Goal: Task Accomplishment & Management: Manage account settings

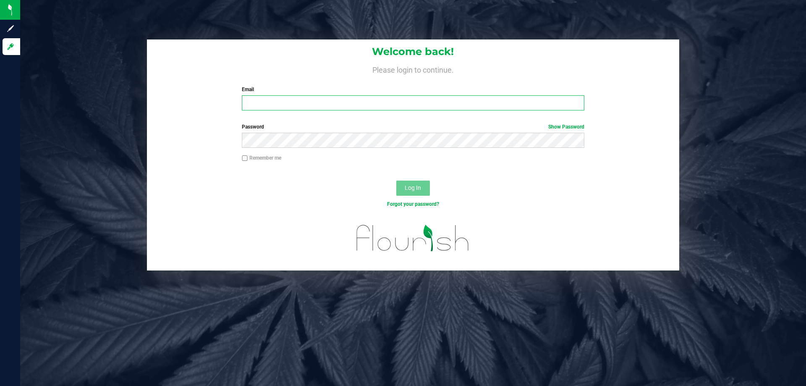
click at [277, 102] on input "Email" at bounding box center [413, 102] width 342 height 15
type input "[EMAIL_ADDRESS][DOMAIN_NAME]"
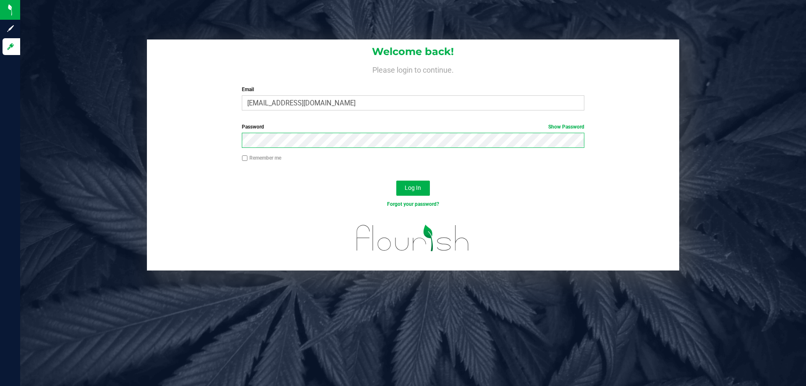
click at [396, 181] on button "Log In" at bounding box center [413, 188] width 34 height 15
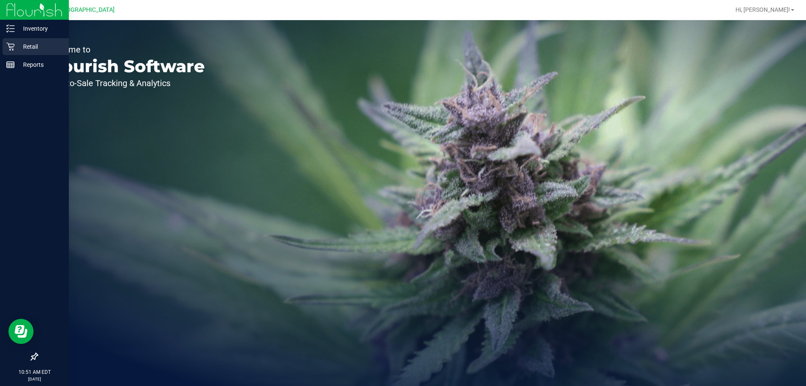
click at [18, 44] on p "Retail" at bounding box center [40, 47] width 50 height 10
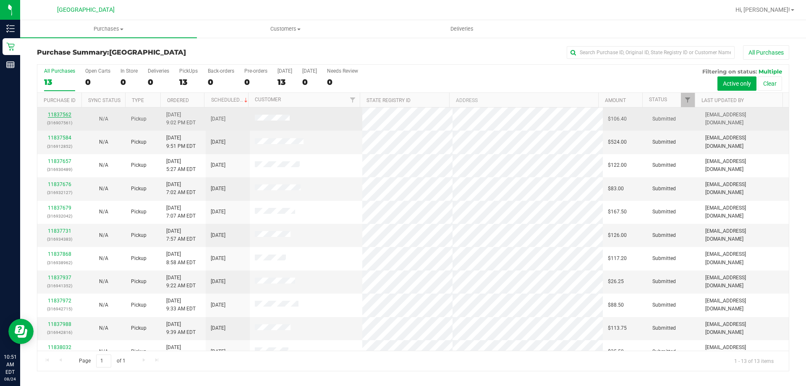
click at [65, 113] on link "11837562" at bounding box center [60, 115] width 24 height 6
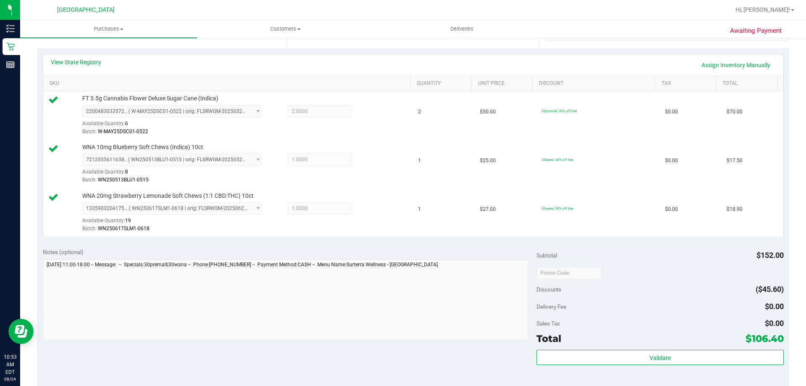
scroll to position [294, 0]
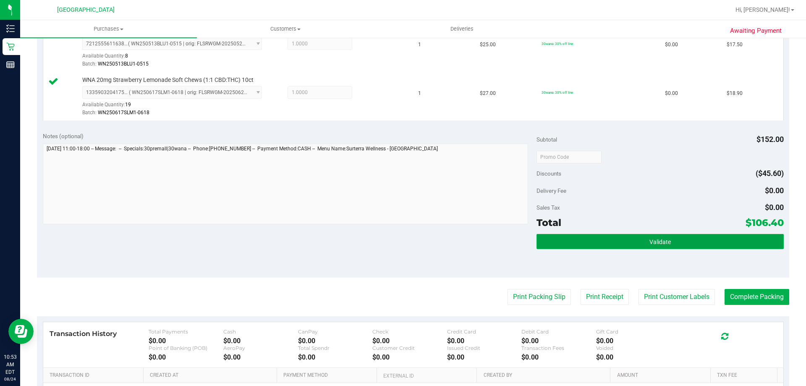
click at [402, 239] on button "Validate" at bounding box center [660, 241] width 247 height 15
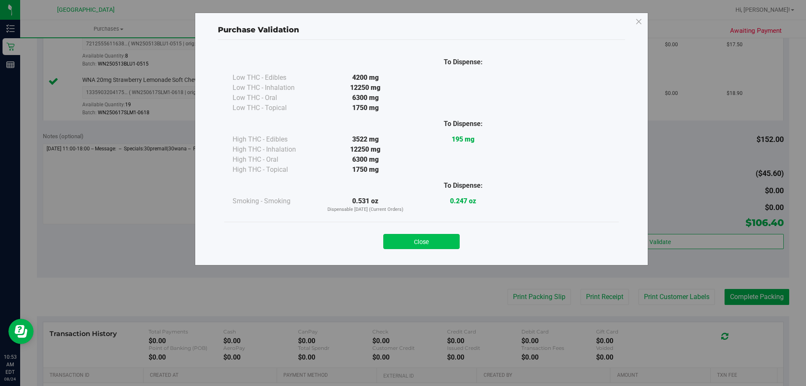
click at [402, 248] on button "Close" at bounding box center [421, 241] width 76 height 15
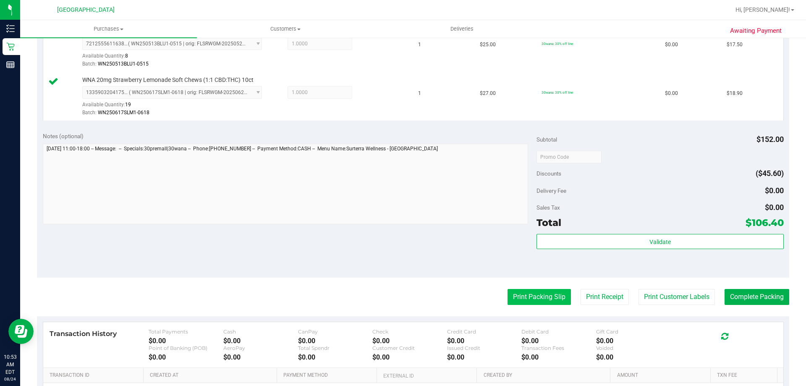
click at [402, 297] on button "Print Packing Slip" at bounding box center [539, 297] width 63 height 16
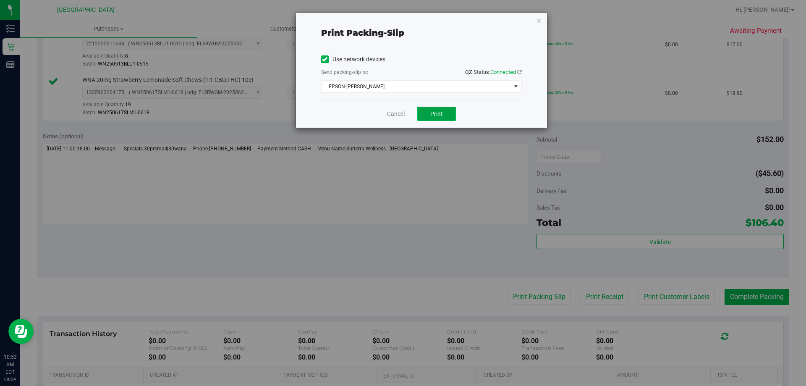
click at [402, 113] on span "Print" at bounding box center [436, 113] width 13 height 7
click at [402, 87] on span "select" at bounding box center [516, 86] width 7 height 7
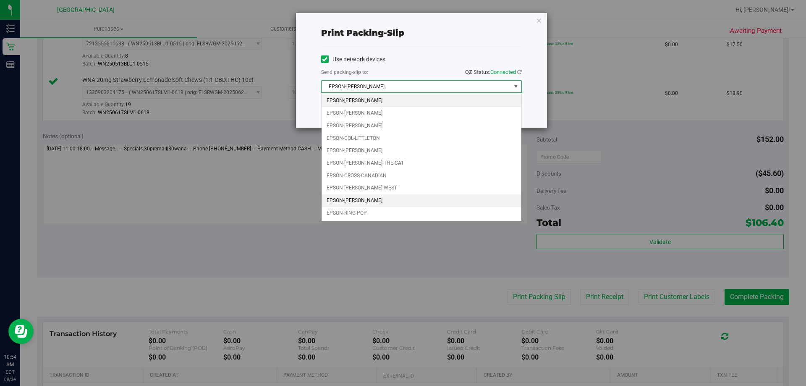
click at [377, 203] on li "EPSON-[PERSON_NAME]" at bounding box center [422, 200] width 200 height 13
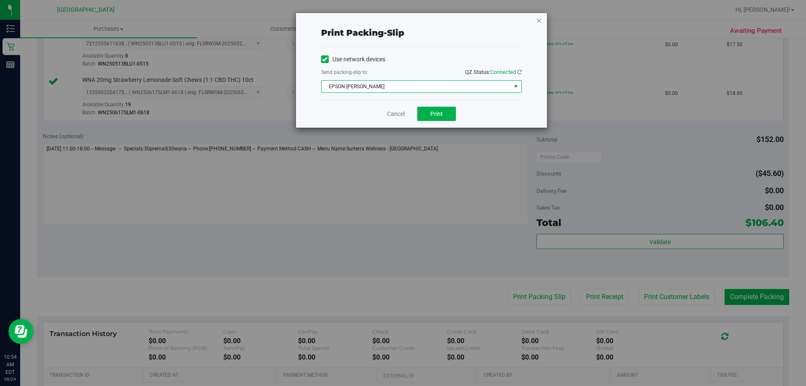
click at [402, 22] on icon "button" at bounding box center [539, 20] width 6 height 10
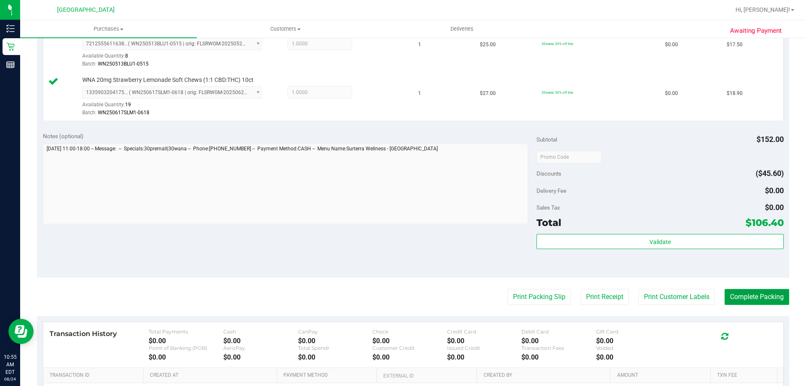
click at [402, 293] on button "Complete Packing" at bounding box center [757, 297] width 65 height 16
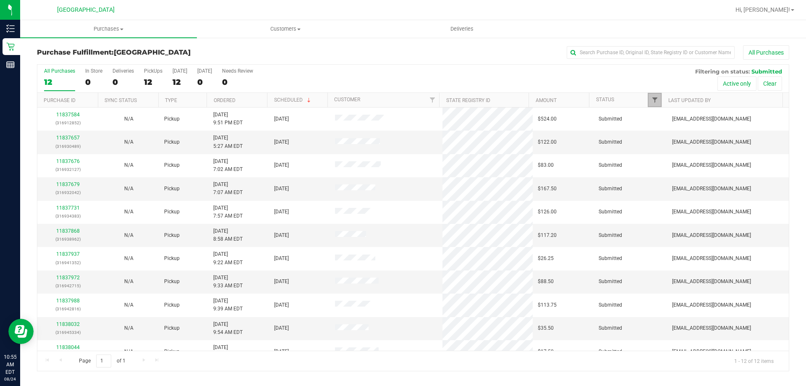
click at [402, 101] on span "Filter" at bounding box center [655, 100] width 7 height 7
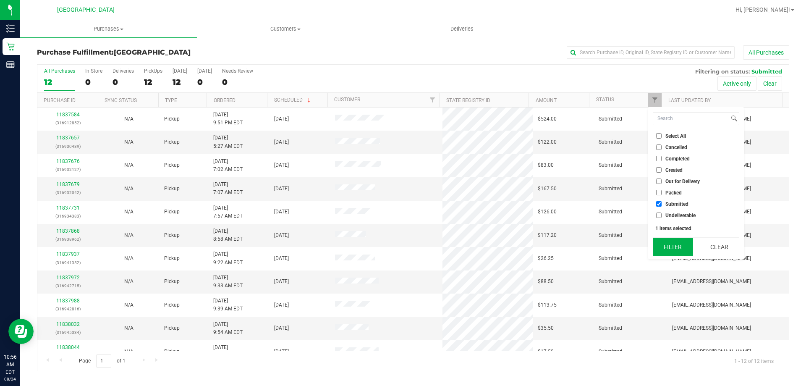
click at [402, 251] on button "Filter" at bounding box center [673, 247] width 40 height 18
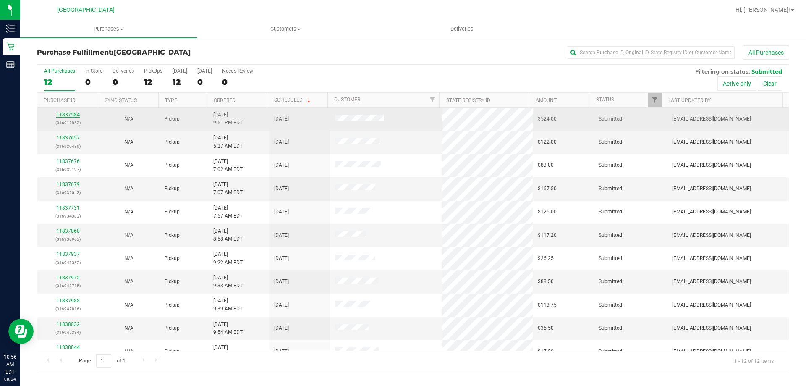
click at [62, 116] on link "11837584" at bounding box center [68, 115] width 24 height 6
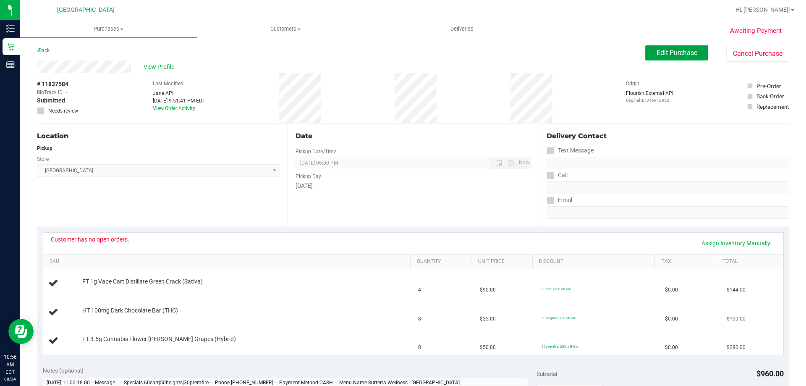
click at [402, 52] on span "Edit Purchase" at bounding box center [677, 53] width 41 height 8
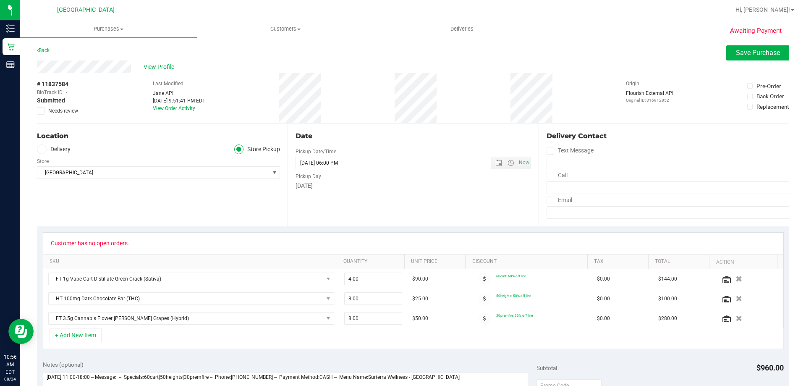
click at [43, 109] on span at bounding box center [41, 111] width 8 height 8
click at [0, 0] on input "Needs review" at bounding box center [0, 0] width 0 height 0
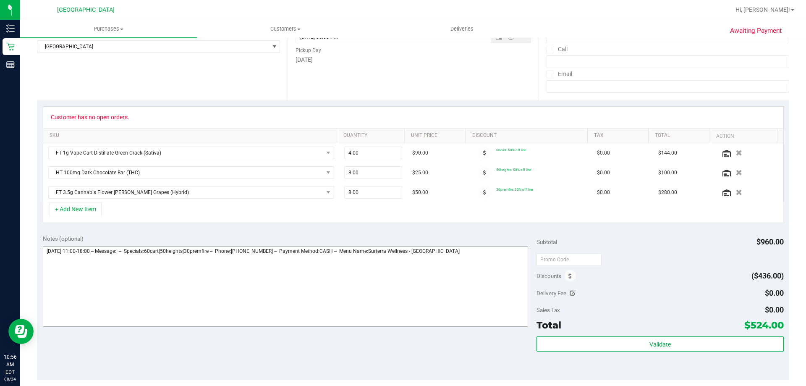
scroll to position [168, 0]
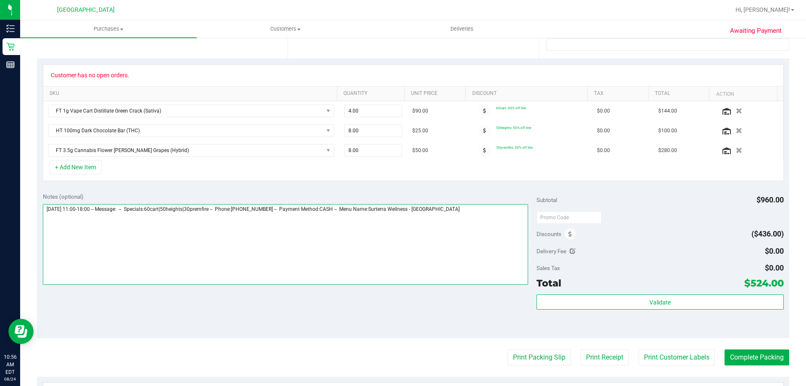
click at [402, 231] on textarea at bounding box center [286, 244] width 486 height 81
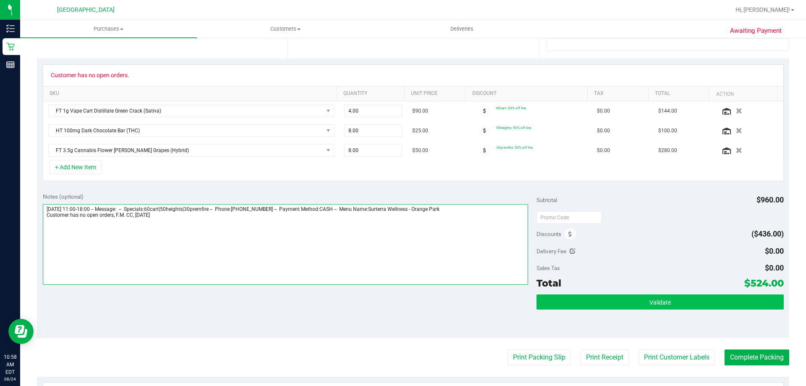
type textarea "[DATE] 11:00-18:00 -- Message: -- Specials:60cart|50heights|30premfire -- Phone…"
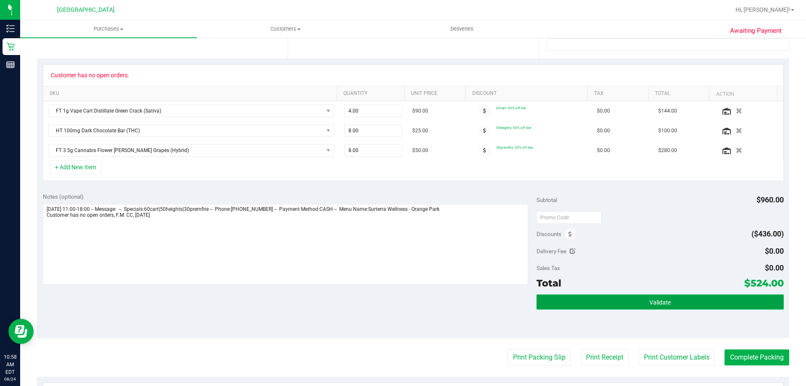
click at [402, 297] on button "Validate" at bounding box center [660, 301] width 247 height 15
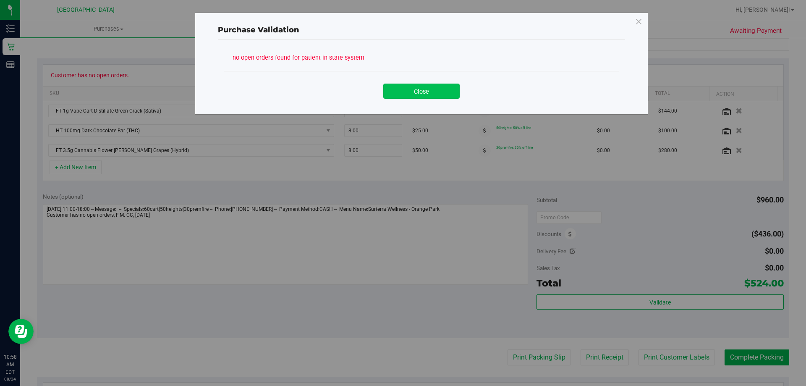
click at [402, 94] on button "Close" at bounding box center [421, 91] width 76 height 15
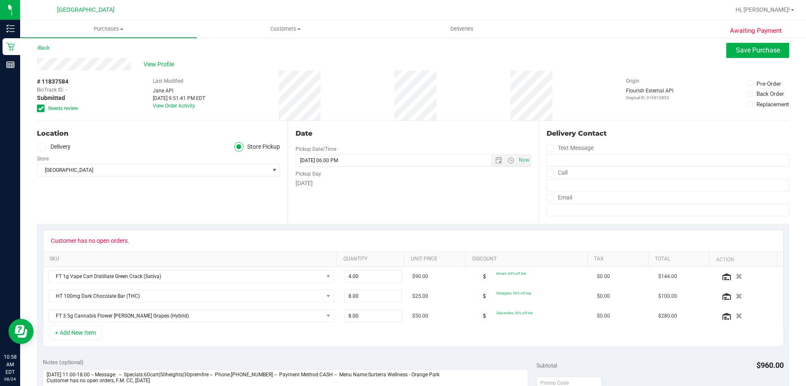
scroll to position [0, 0]
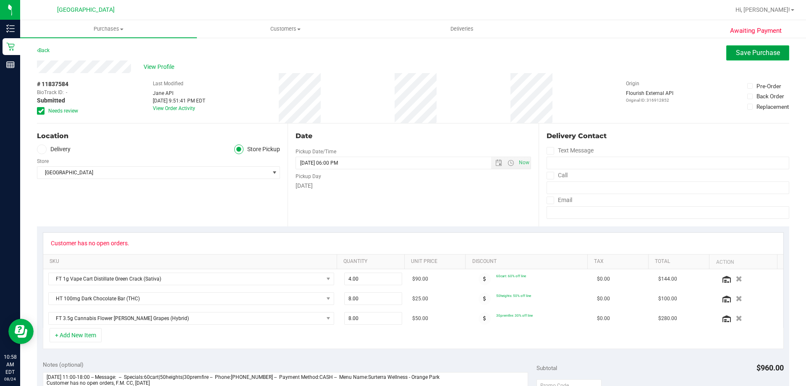
click at [402, 51] on span "Save Purchase" at bounding box center [758, 53] width 44 height 8
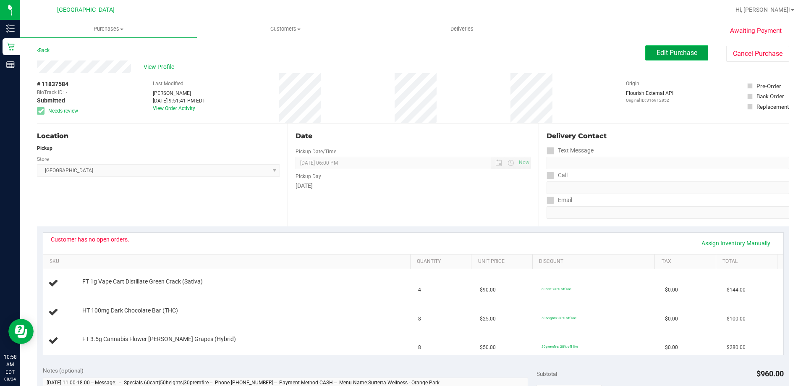
click at [402, 58] on button "Edit Purchase" at bounding box center [676, 52] width 63 height 15
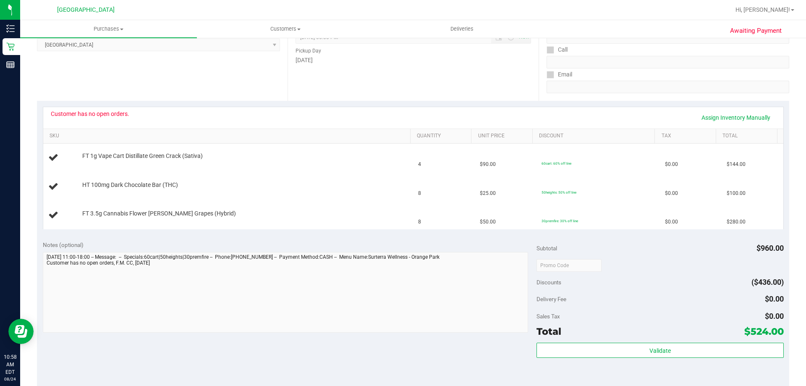
scroll to position [210, 0]
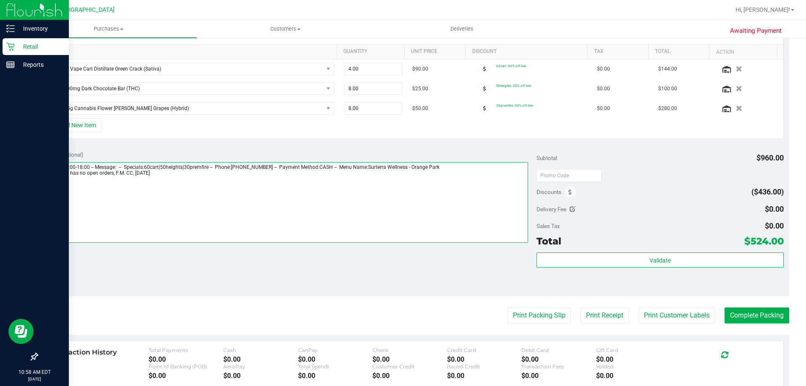
drag, startPoint x: 112, startPoint y: 174, endPoint x: 7, endPoint y: 174, distance: 105.0
click at [7, 174] on div "Inventory Retail Reports 10:58 AM EDT [DATE] 08/24 [GEOGRAPHIC_DATA] WC Hi, [PE…" at bounding box center [403, 193] width 806 height 386
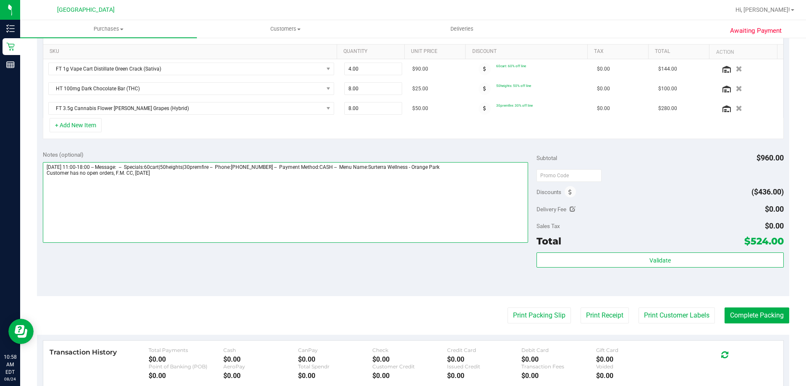
click at [164, 205] on textarea at bounding box center [286, 202] width 486 height 81
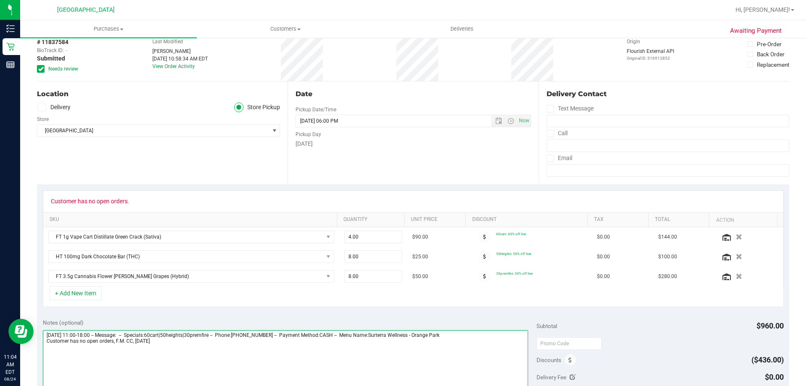
scroll to position [168, 0]
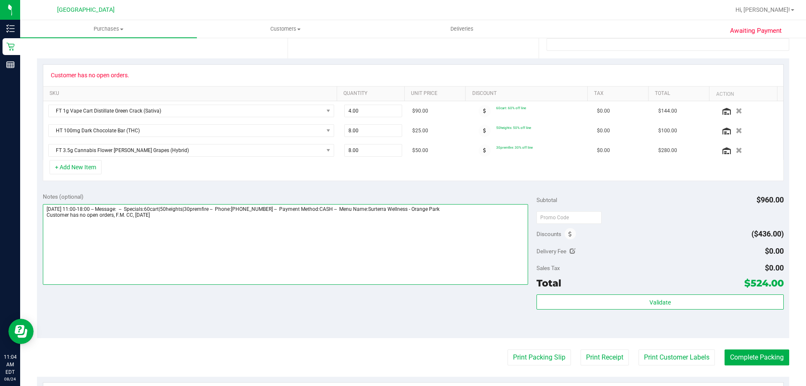
drag, startPoint x: 112, startPoint y: 215, endPoint x: 38, endPoint y: 215, distance: 73.9
click at [38, 215] on div "Notes (optional) Subtotal $960.00 Discounts ($436.00) Delivery Fee $0.00 Sales …" at bounding box center [413, 262] width 752 height 151
click at [286, 252] on textarea at bounding box center [286, 244] width 486 height 81
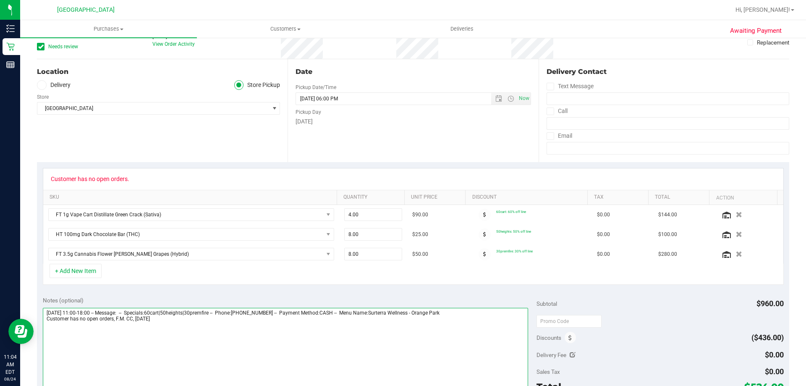
scroll to position [0, 0]
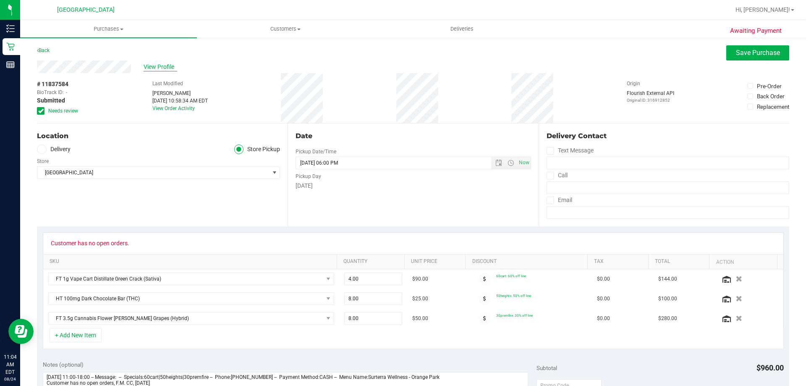
click at [153, 64] on span "View Profile" at bounding box center [161, 67] width 34 height 9
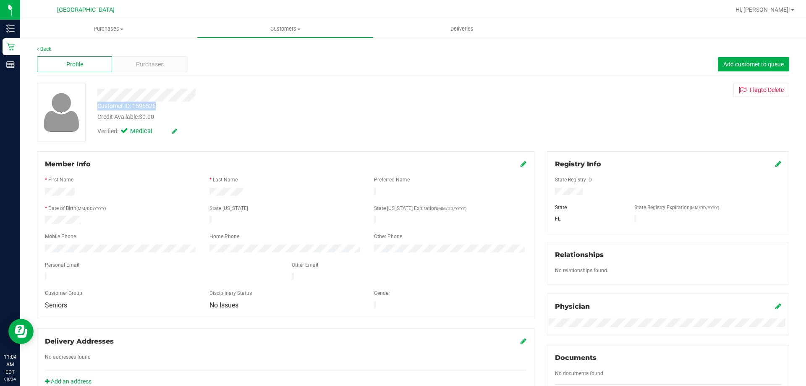
drag, startPoint x: 156, startPoint y: 105, endPoint x: 95, endPoint y: 106, distance: 60.9
click at [95, 106] on div "Customer ID: 1596526 Credit Available: $0.00" at bounding box center [282, 112] width 382 height 20
copy div "Customer ID: 1596526"
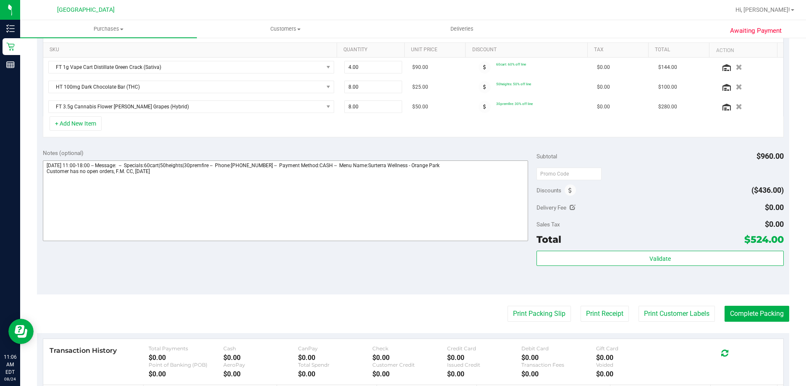
scroll to position [207, 0]
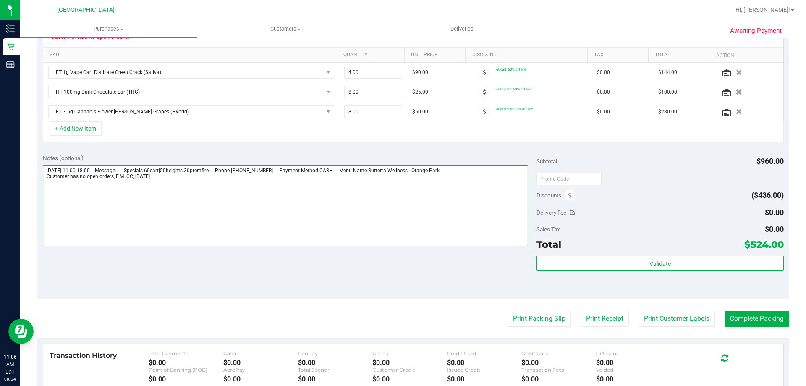
click at [231, 207] on textarea at bounding box center [286, 205] width 486 height 81
drag, startPoint x: 112, startPoint y: 178, endPoint x: 42, endPoint y: 183, distance: 69.9
click at [42, 183] on div "Notes (optional) Subtotal $960.00 Discounts ($436.00) Delivery Fee $0.00 Sales …" at bounding box center [413, 223] width 752 height 151
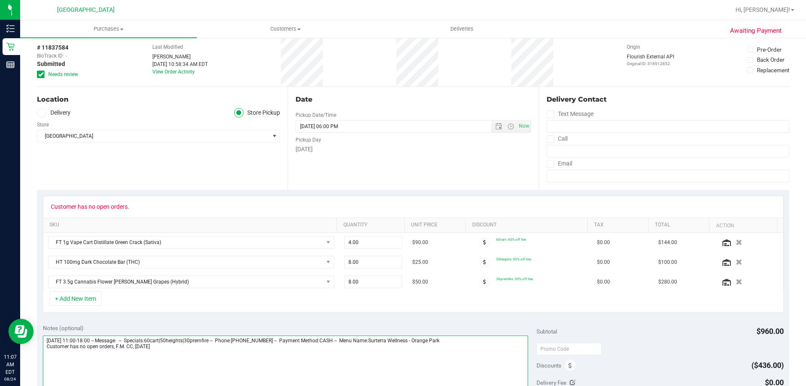
scroll to position [0, 0]
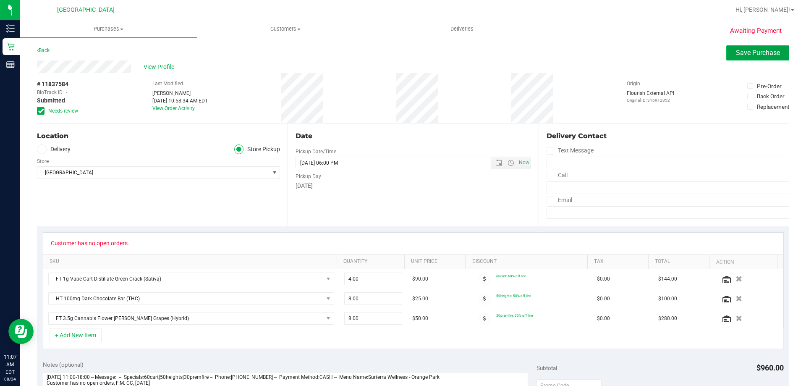
click at [402, 47] on button "Save Purchase" at bounding box center [757, 52] width 63 height 15
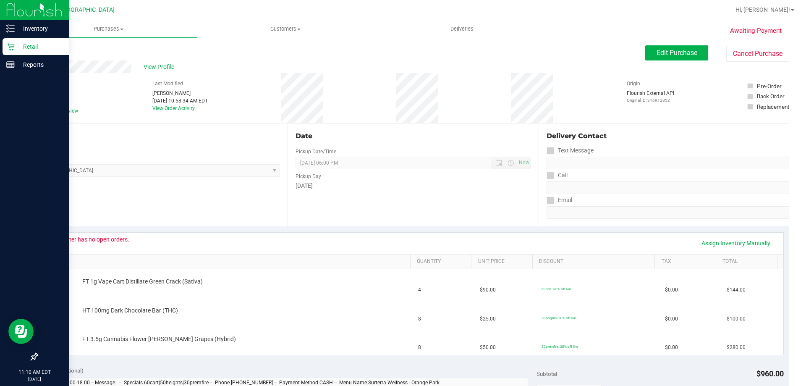
click at [29, 47] on p "Retail" at bounding box center [40, 47] width 50 height 10
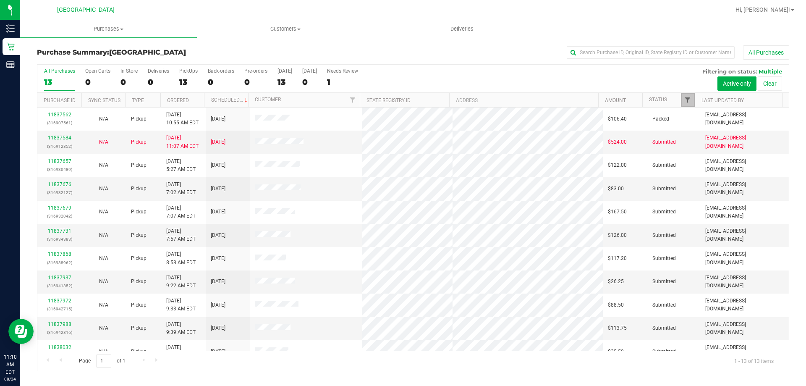
click at [402, 103] on span "Filter" at bounding box center [687, 100] width 7 height 7
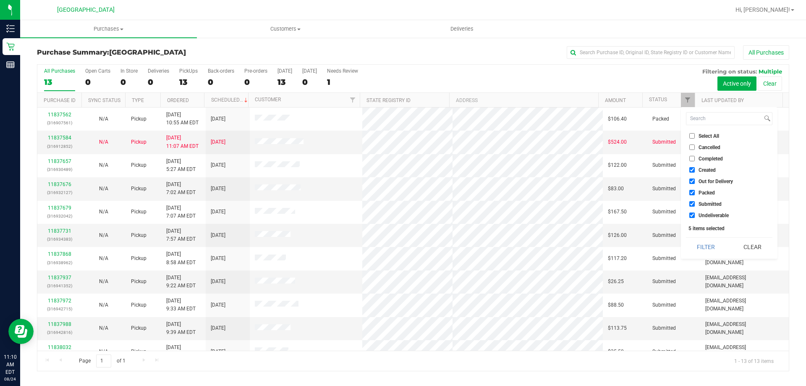
click at [402, 191] on li "Packed" at bounding box center [729, 192] width 86 height 9
click at [402, 191] on span "Packed" at bounding box center [707, 192] width 16 height 5
click at [402, 191] on input "Packed" at bounding box center [691, 192] width 5 height 5
checkbox input "false"
click at [402, 247] on button "Filter" at bounding box center [706, 247] width 40 height 18
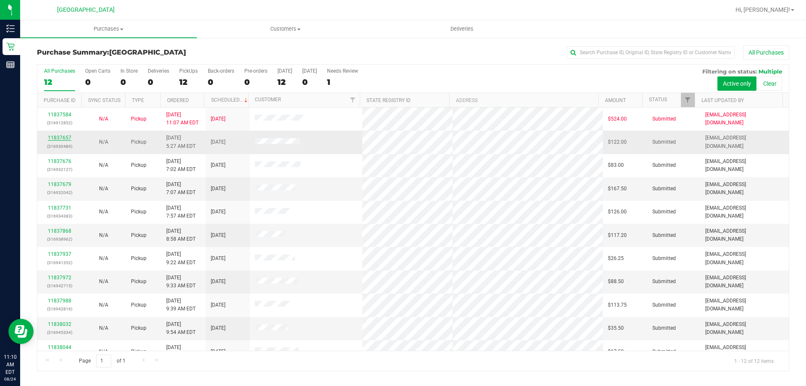
click at [61, 139] on link "11837657" at bounding box center [60, 138] width 24 height 6
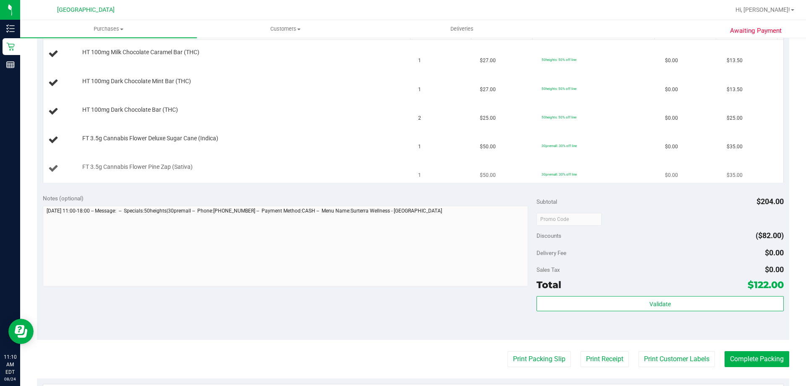
scroll to position [294, 0]
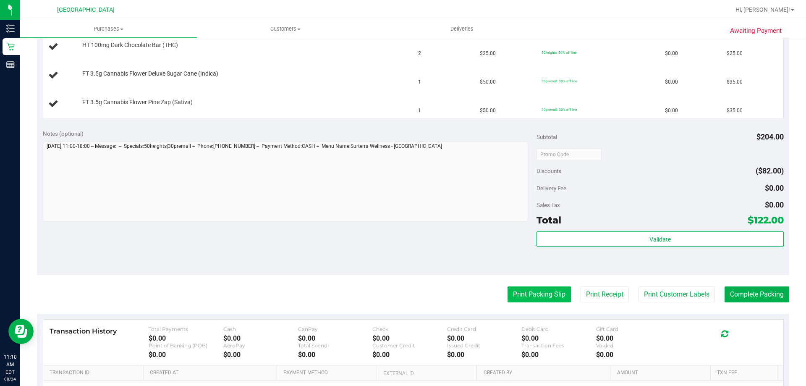
click at [402, 296] on button "Print Packing Slip" at bounding box center [539, 294] width 63 height 16
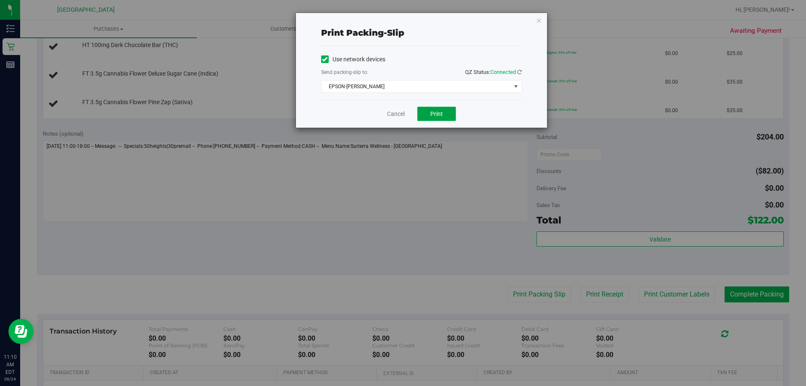
click at [402, 118] on button "Print" at bounding box center [436, 114] width 39 height 14
click at [402, 21] on icon "button" at bounding box center [539, 20] width 6 height 10
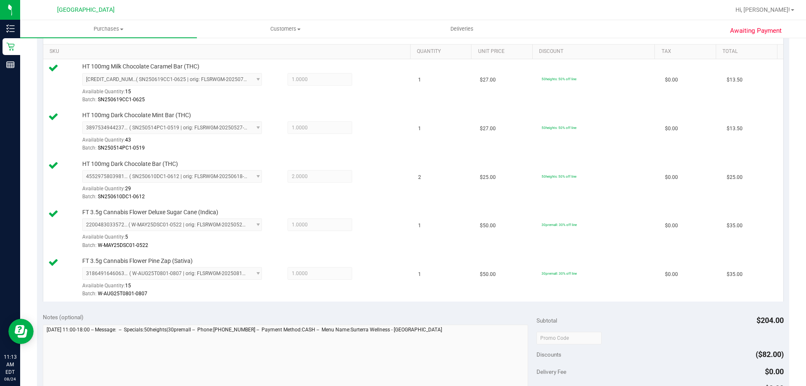
scroll to position [336, 0]
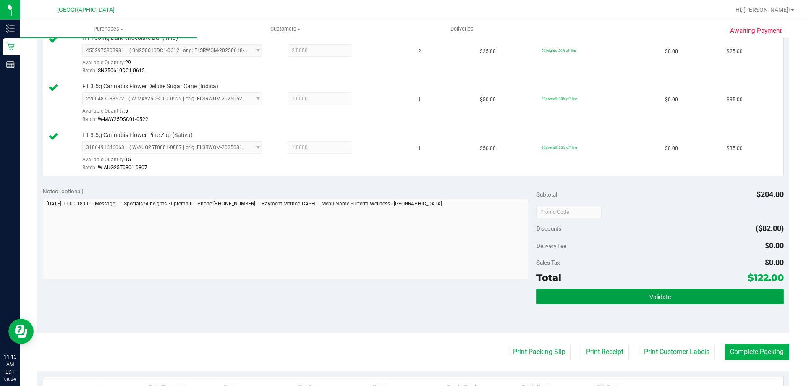
click at [402, 299] on button "Validate" at bounding box center [660, 296] width 247 height 15
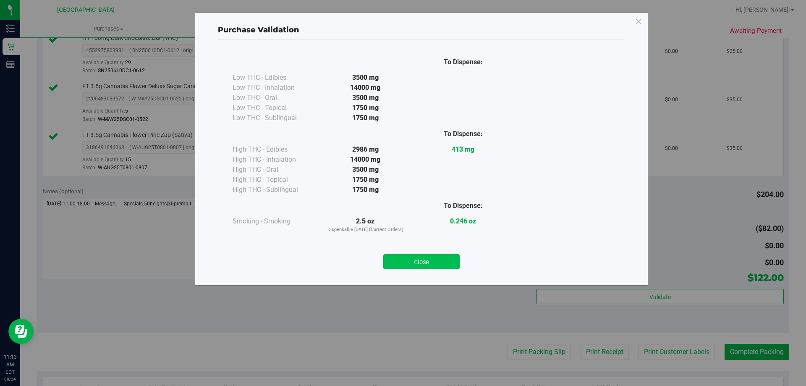
click at [402, 259] on button "Close" at bounding box center [421, 261] width 76 height 15
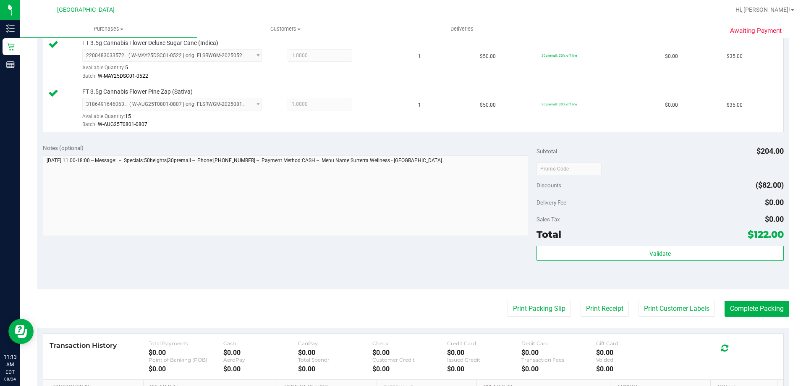
scroll to position [420, 0]
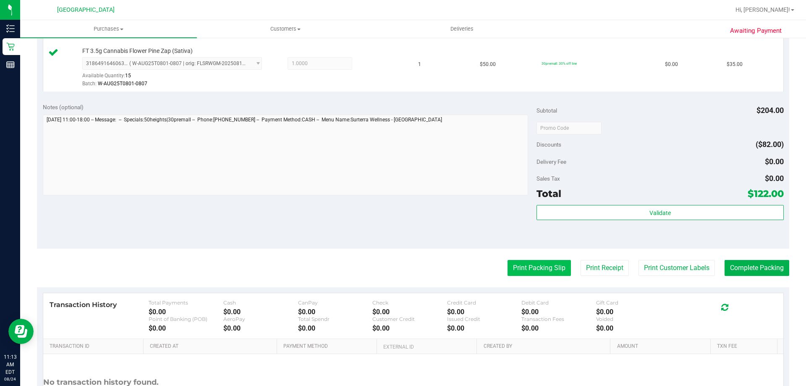
click at [402, 274] on button "Print Packing Slip" at bounding box center [539, 268] width 63 height 16
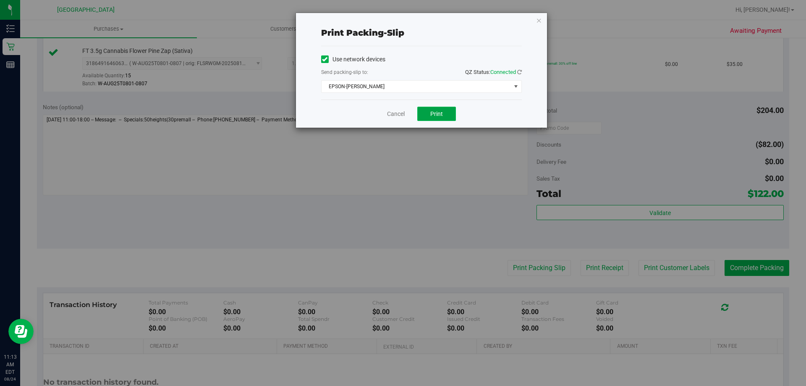
click at [402, 114] on button "Print" at bounding box center [436, 114] width 39 height 14
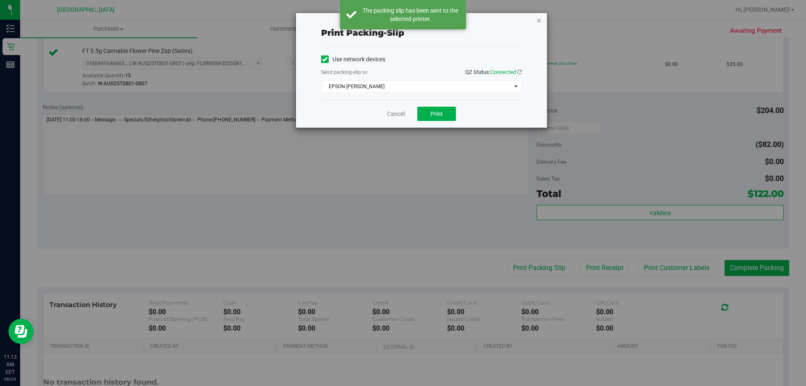
click at [402, 18] on icon "button" at bounding box center [539, 20] width 6 height 10
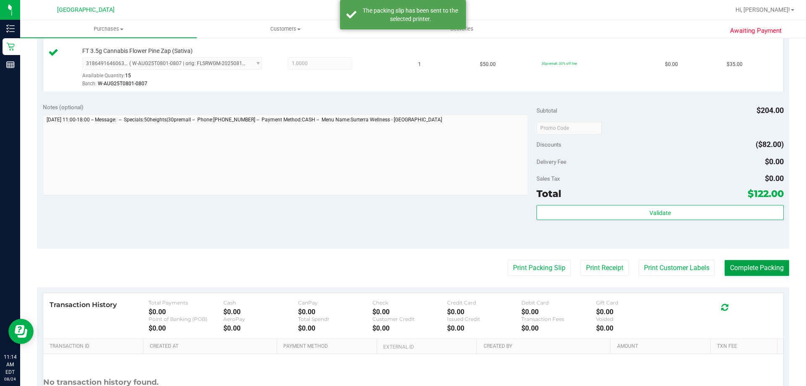
click at [402, 273] on button "Complete Packing" at bounding box center [757, 268] width 65 height 16
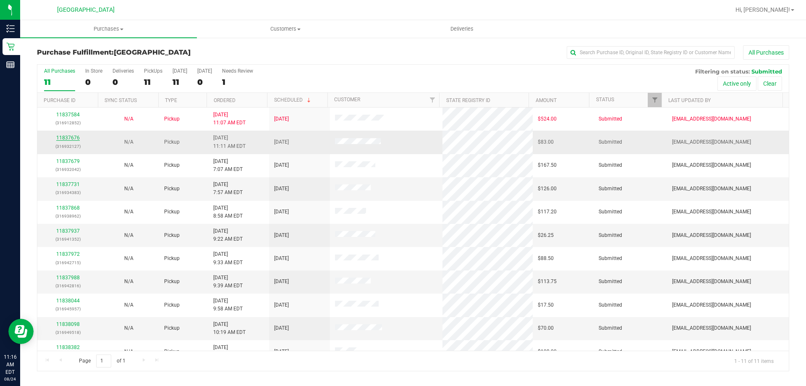
click at [73, 139] on link "11837676" at bounding box center [68, 138] width 24 height 6
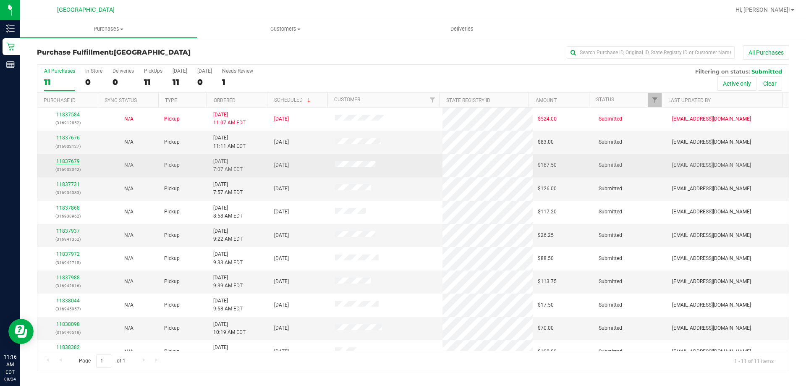
click at [76, 161] on link "11837679" at bounding box center [68, 161] width 24 height 6
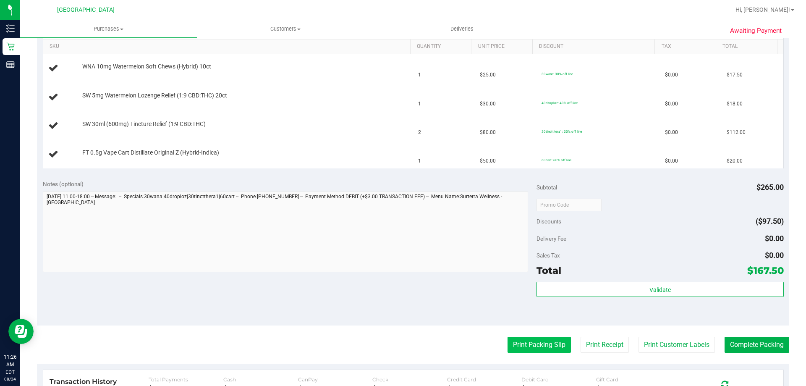
scroll to position [252, 0]
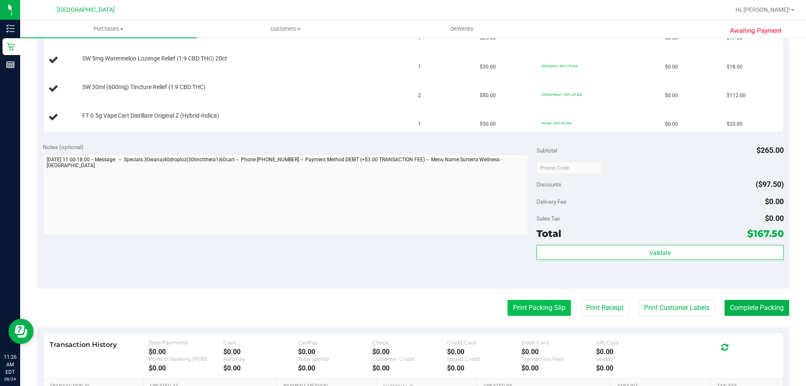
click at [402, 309] on button "Print Packing Slip" at bounding box center [539, 308] width 63 height 16
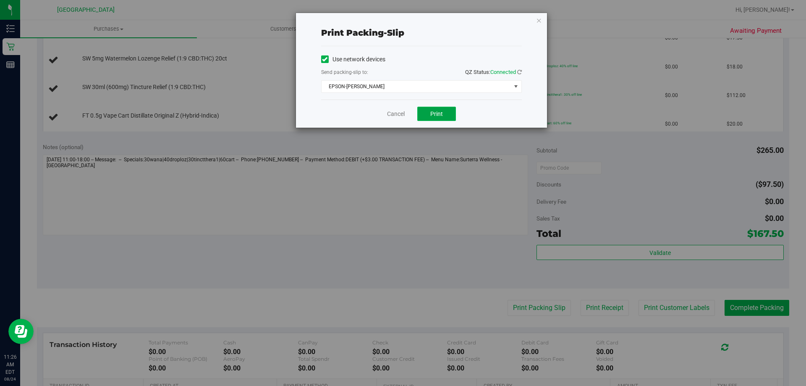
click at [402, 111] on span "Print" at bounding box center [436, 113] width 13 height 7
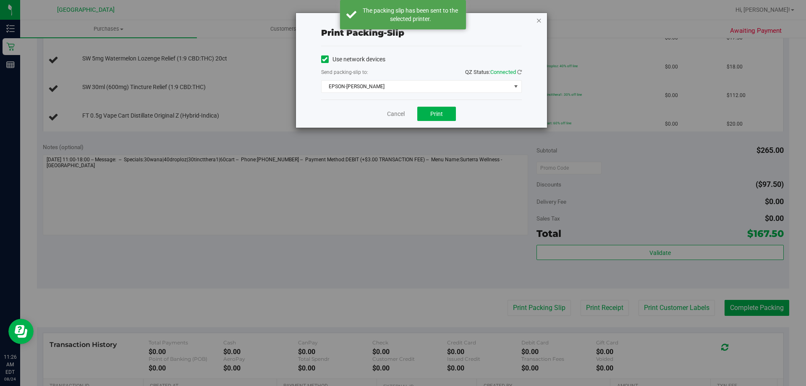
click at [402, 21] on icon "button" at bounding box center [539, 20] width 6 height 10
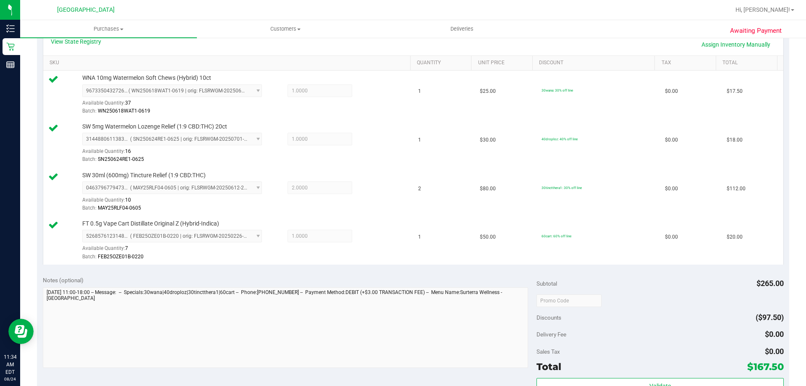
scroll to position [271, 0]
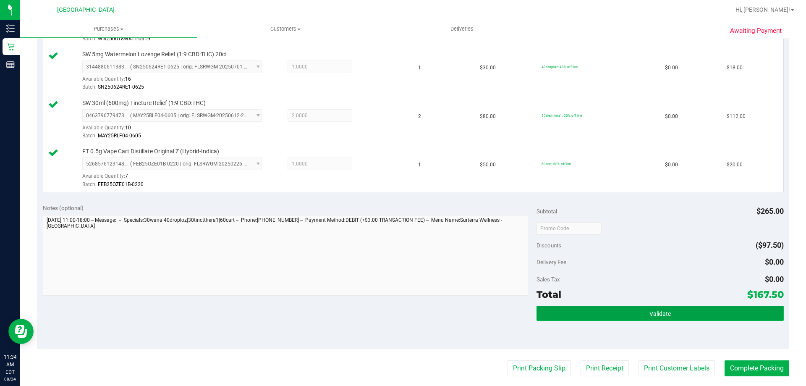
click at [402, 318] on button "Validate" at bounding box center [660, 313] width 247 height 15
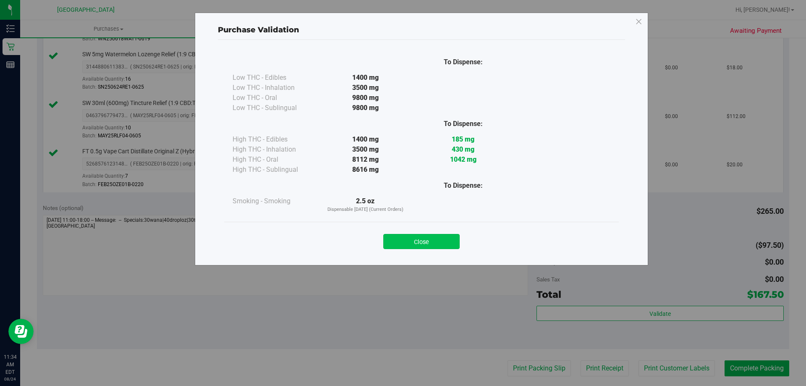
click at [402, 238] on button "Close" at bounding box center [421, 241] width 76 height 15
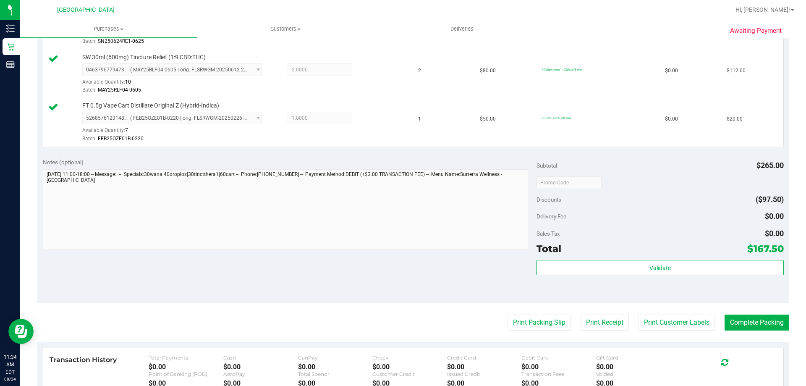
scroll to position [397, 0]
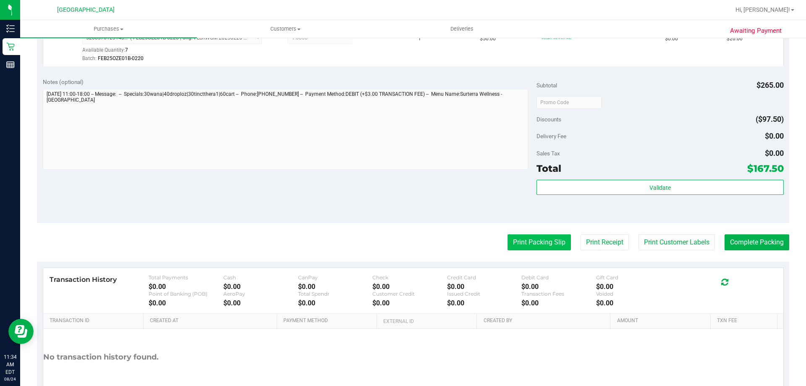
click at [402, 236] on button "Print Packing Slip" at bounding box center [539, 242] width 63 height 16
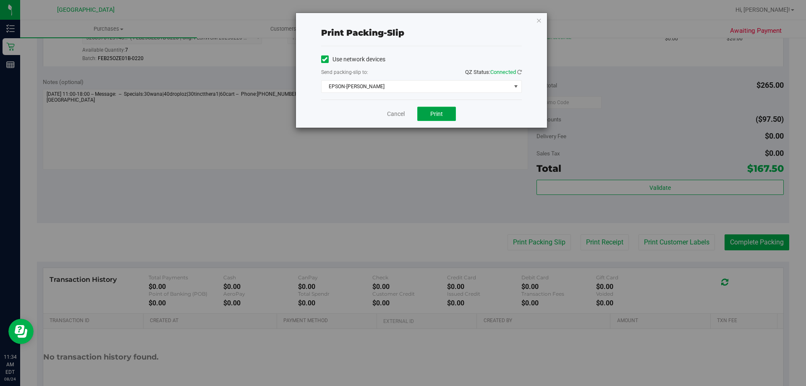
click at [402, 115] on button "Print" at bounding box center [436, 114] width 39 height 14
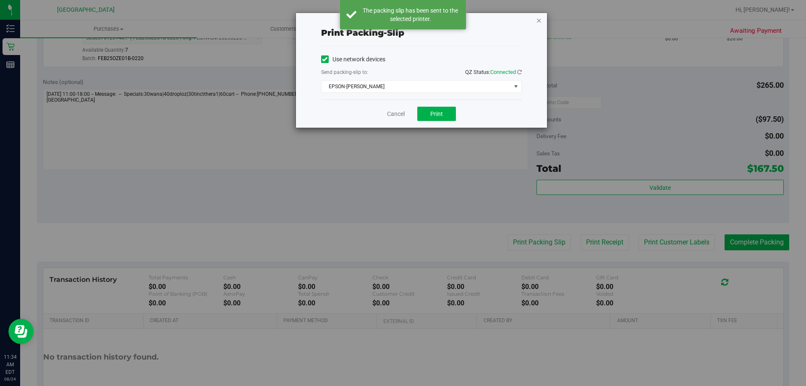
click at [402, 20] on icon "button" at bounding box center [539, 20] width 6 height 10
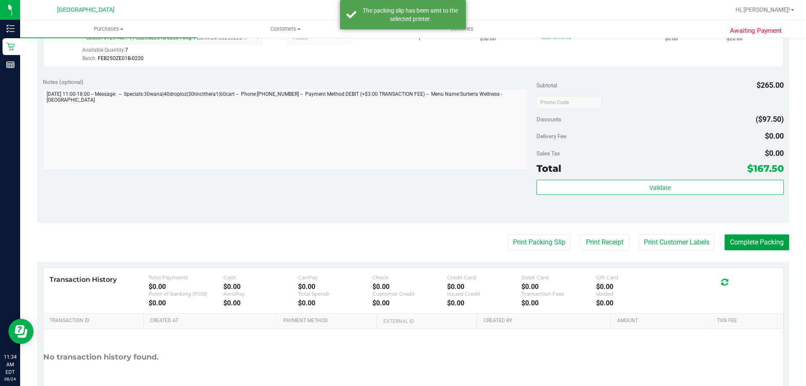
click at [402, 238] on button "Complete Packing" at bounding box center [757, 242] width 65 height 16
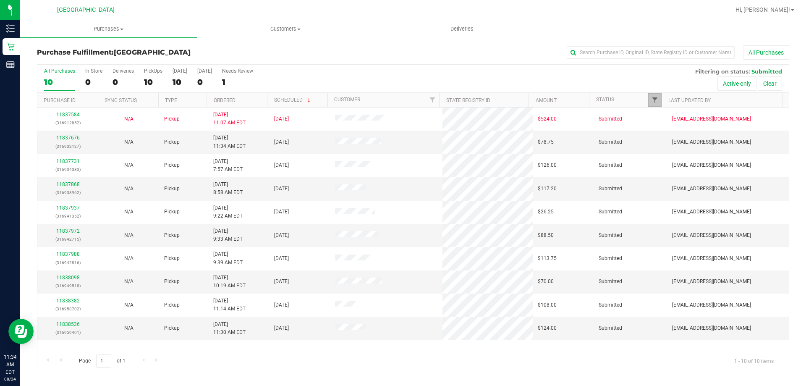
click at [402, 101] on span "Filter" at bounding box center [655, 100] width 7 height 7
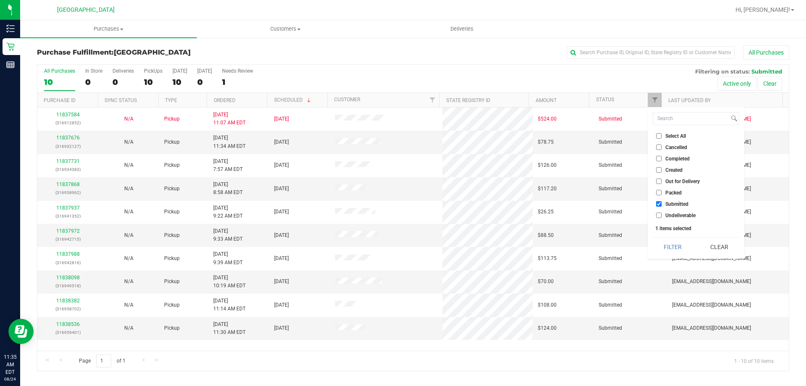
click at [402, 192] on span "Packed" at bounding box center [673, 192] width 16 height 5
click at [402, 192] on input "Packed" at bounding box center [658, 192] width 5 height 5
checkbox input "true"
click at [402, 244] on button "Filter" at bounding box center [673, 247] width 40 height 18
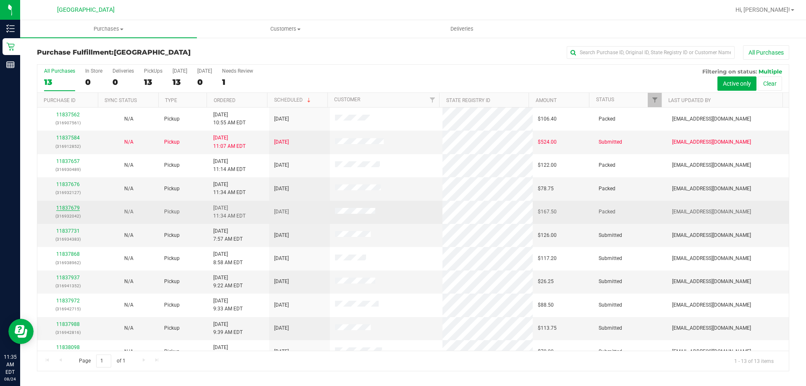
click at [68, 207] on link "11837679" at bounding box center [68, 208] width 24 height 6
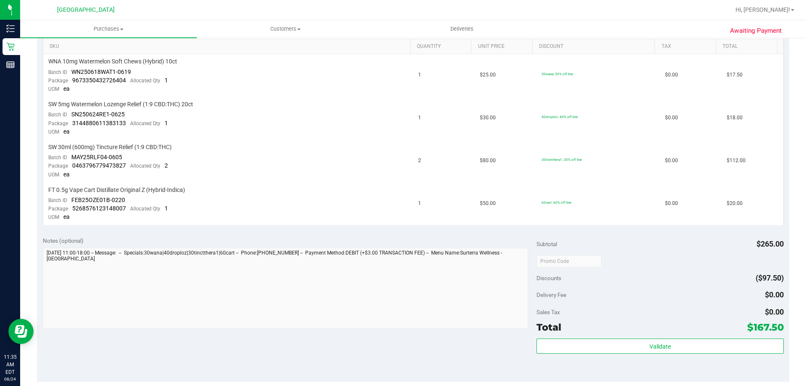
scroll to position [297, 0]
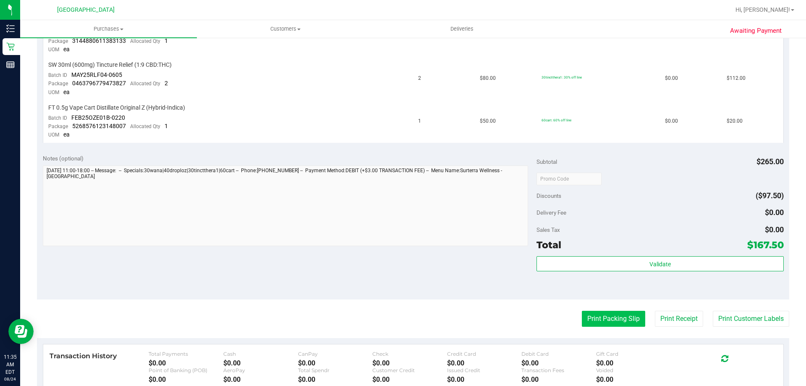
click at [402, 322] on button "Print Packing Slip" at bounding box center [613, 319] width 63 height 16
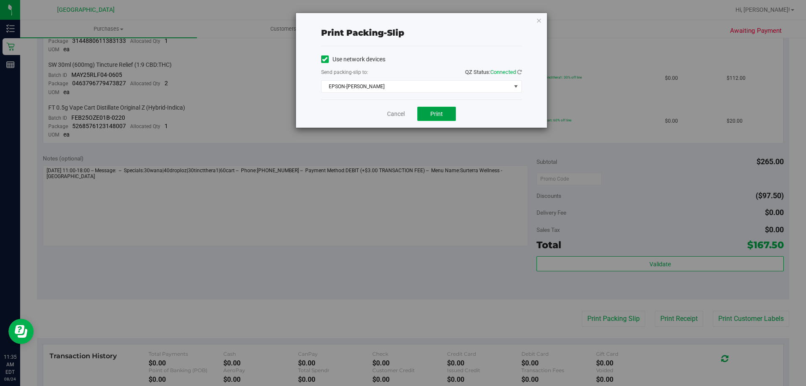
click at [402, 115] on span "Print" at bounding box center [436, 113] width 13 height 7
click at [402, 24] on icon "button" at bounding box center [539, 20] width 6 height 10
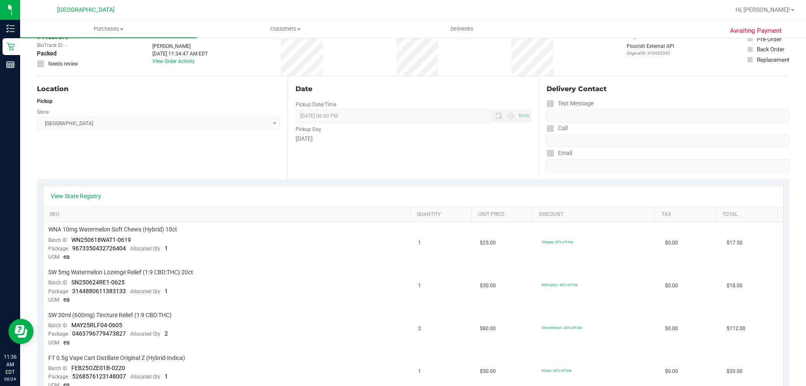
scroll to position [0, 0]
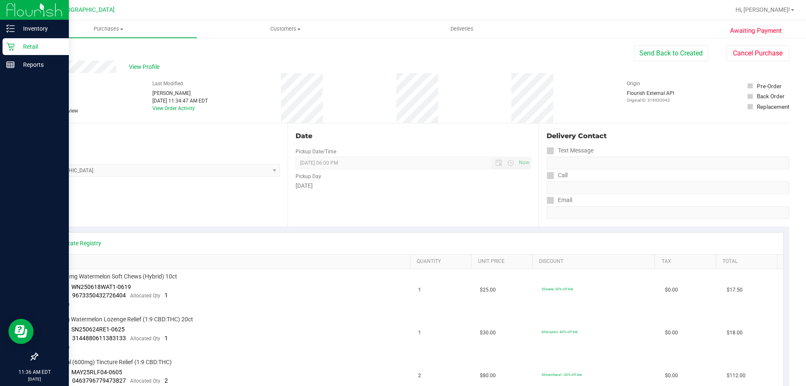
click at [14, 46] on icon at bounding box center [10, 46] width 8 height 8
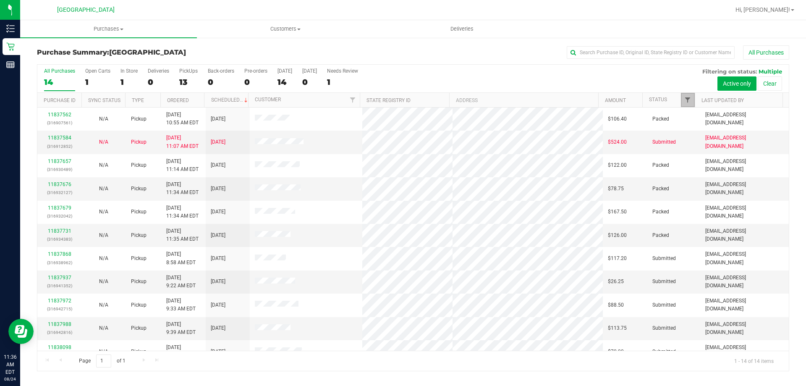
click at [402, 103] on span "Filter" at bounding box center [687, 100] width 7 height 7
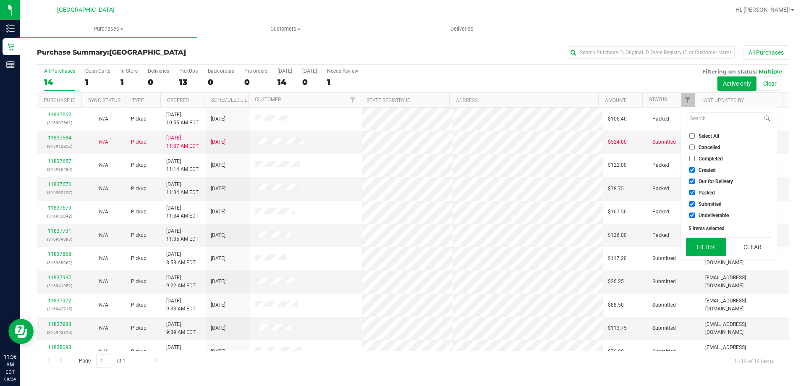
click at [402, 253] on button "Filter" at bounding box center [706, 247] width 40 height 18
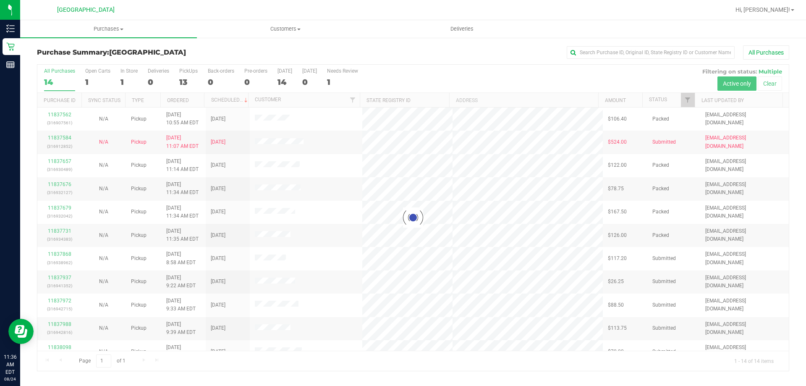
checkbox input "true"
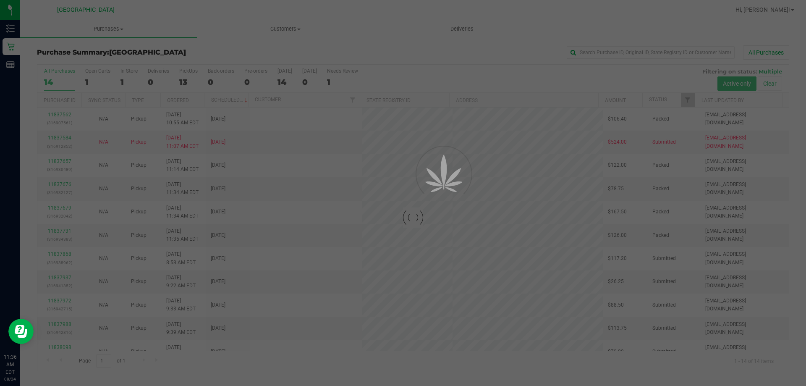
checkbox input "true"
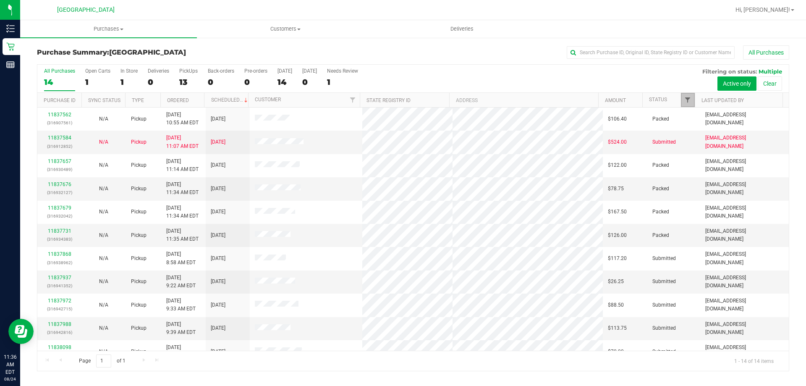
click at [402, 98] on span "Filter" at bounding box center [687, 100] width 7 height 7
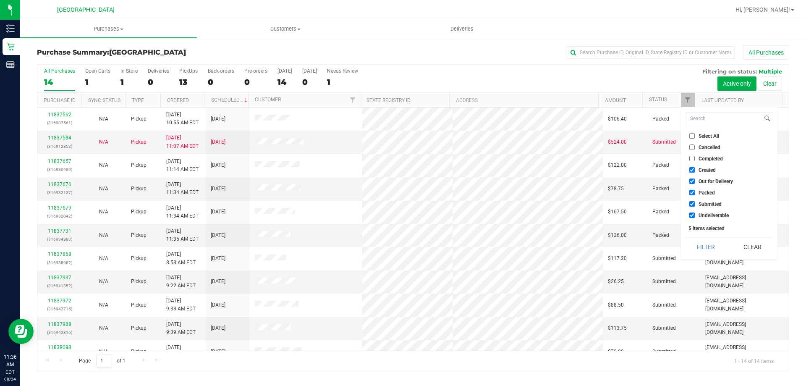
click at [402, 191] on span "Packed" at bounding box center [707, 192] width 16 height 5
click at [402, 191] on input "Packed" at bounding box center [691, 192] width 5 height 5
checkbox input "false"
click at [402, 249] on button "Filter" at bounding box center [706, 247] width 40 height 18
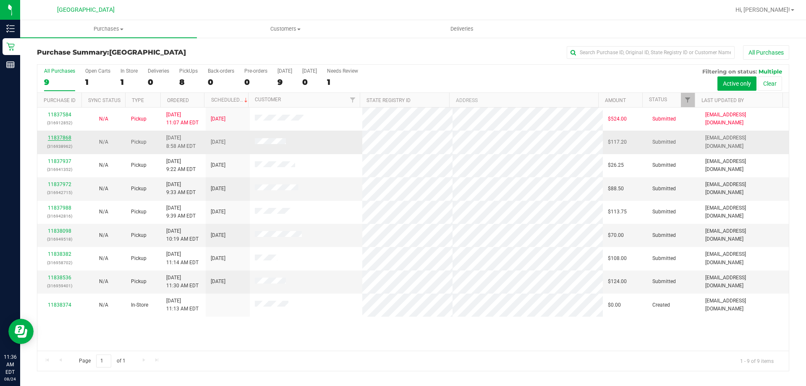
click at [65, 139] on link "11837868" at bounding box center [60, 138] width 24 height 6
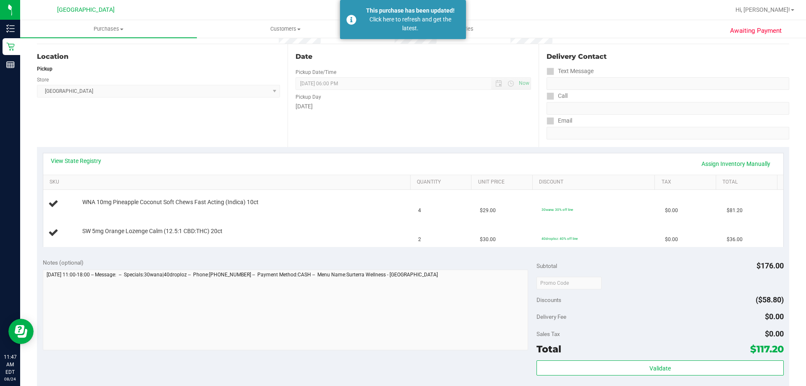
scroll to position [100, 0]
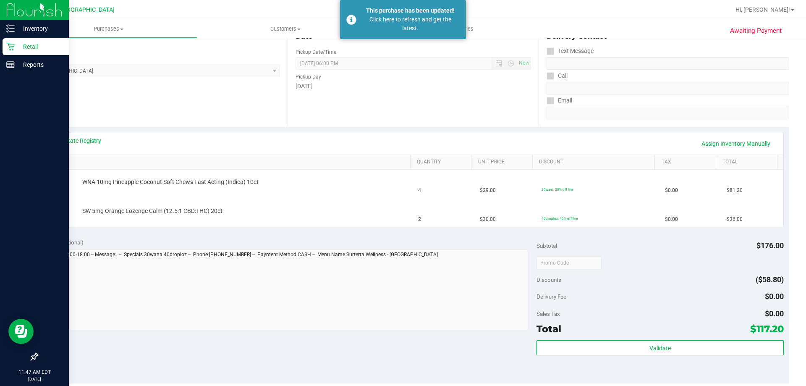
click at [37, 50] on p "Retail" at bounding box center [40, 47] width 50 height 10
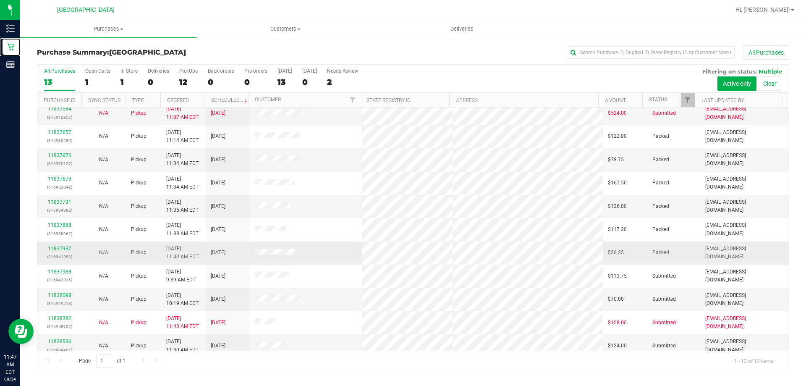
scroll to position [59, 0]
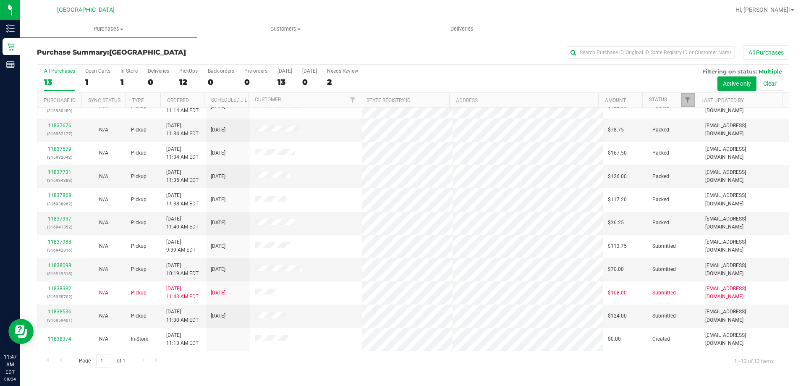
click at [402, 96] on link "Filter" at bounding box center [688, 100] width 14 height 14
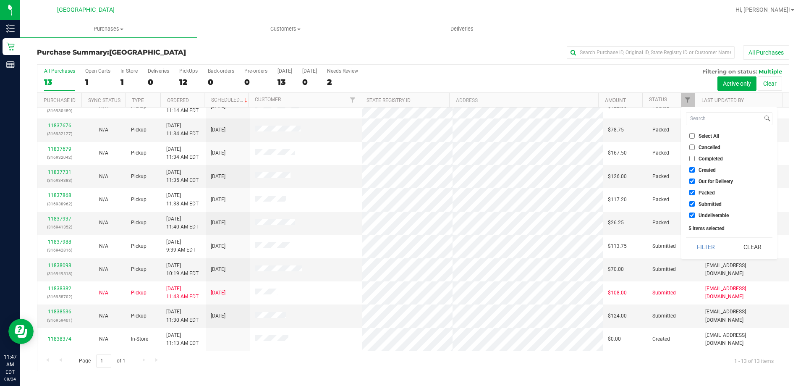
click at [402, 190] on span "Packed" at bounding box center [707, 192] width 16 height 5
click at [402, 190] on input "Packed" at bounding box center [691, 192] width 5 height 5
checkbox input "false"
click at [402, 250] on button "Filter" at bounding box center [706, 247] width 40 height 18
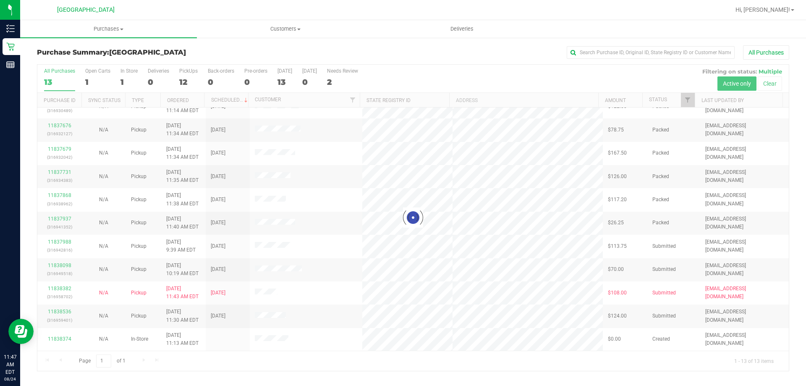
scroll to position [0, 0]
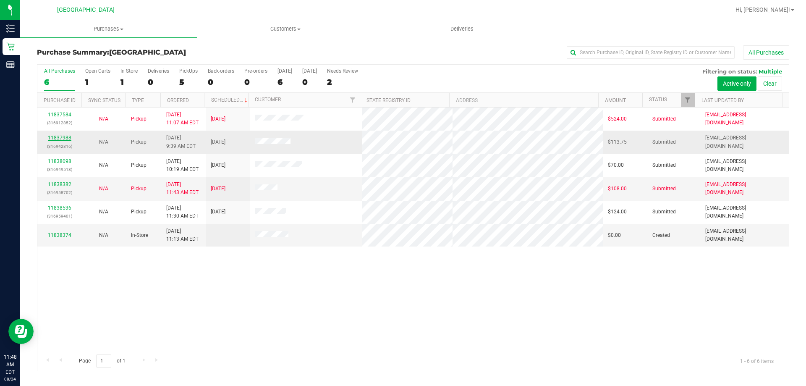
click at [62, 139] on link "11837988" at bounding box center [60, 138] width 24 height 6
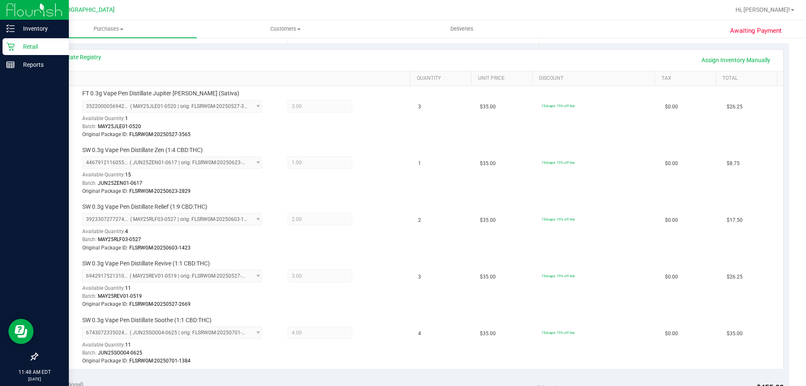
scroll to position [168, 0]
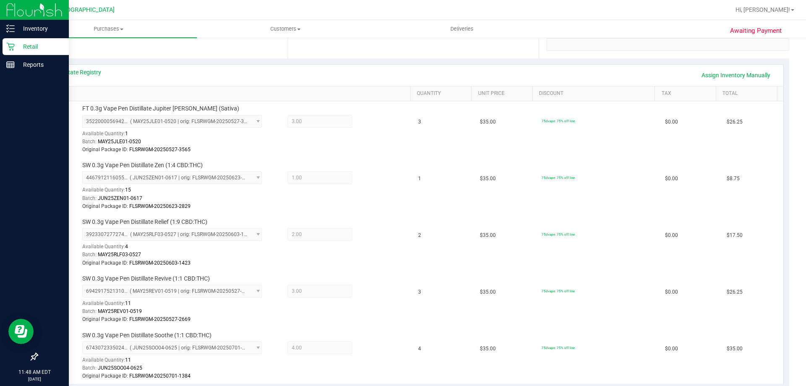
click at [23, 50] on p "Retail" at bounding box center [40, 47] width 50 height 10
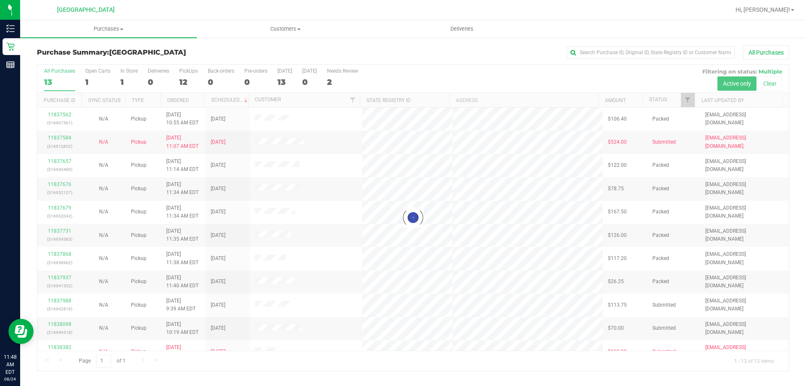
click at [402, 102] on div at bounding box center [413, 218] width 752 height 306
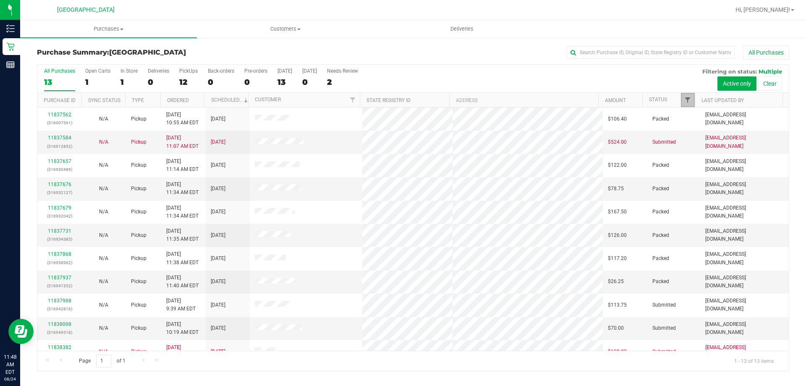
click at [402, 102] on span "Filter" at bounding box center [687, 100] width 7 height 7
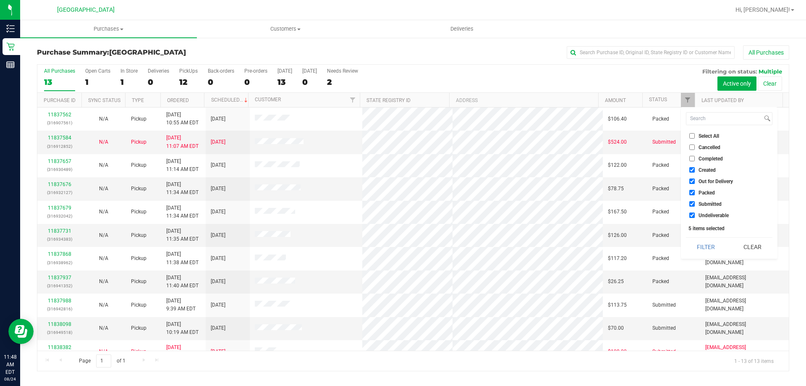
click at [402, 191] on span "Packed" at bounding box center [707, 192] width 16 height 5
click at [402, 191] on input "Packed" at bounding box center [691, 192] width 5 height 5
checkbox input "false"
click at [402, 248] on button "Filter" at bounding box center [706, 247] width 40 height 18
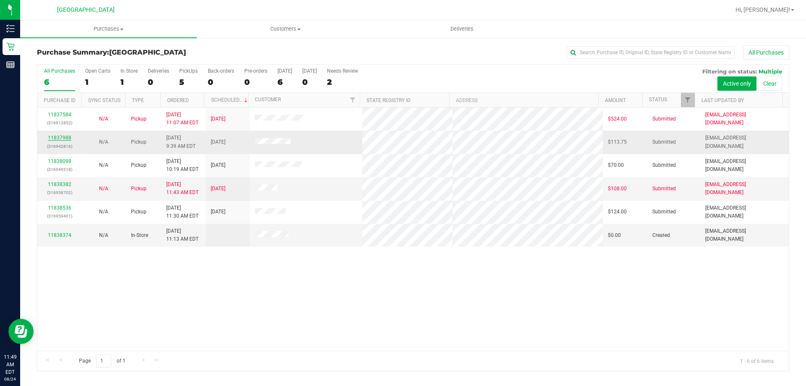
click at [69, 136] on link "11837988" at bounding box center [60, 138] width 24 height 6
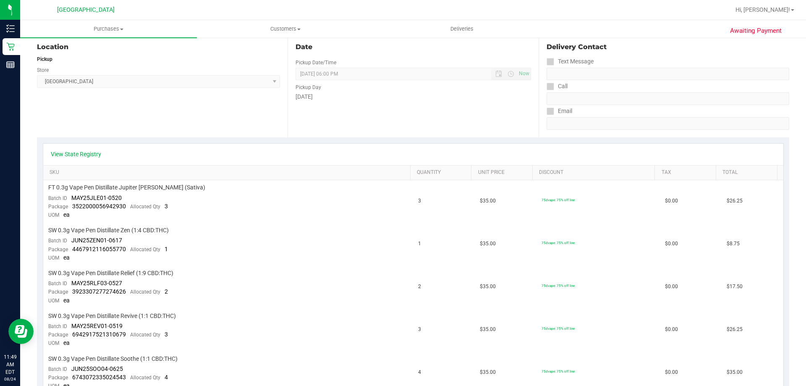
scroll to position [84, 0]
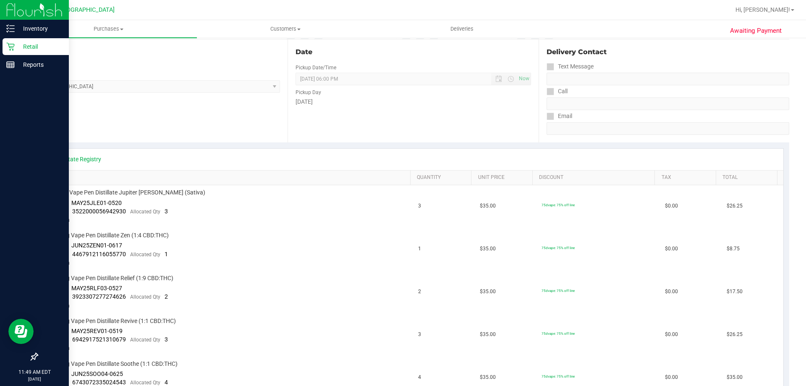
click at [18, 41] on div "Retail" at bounding box center [36, 46] width 66 height 17
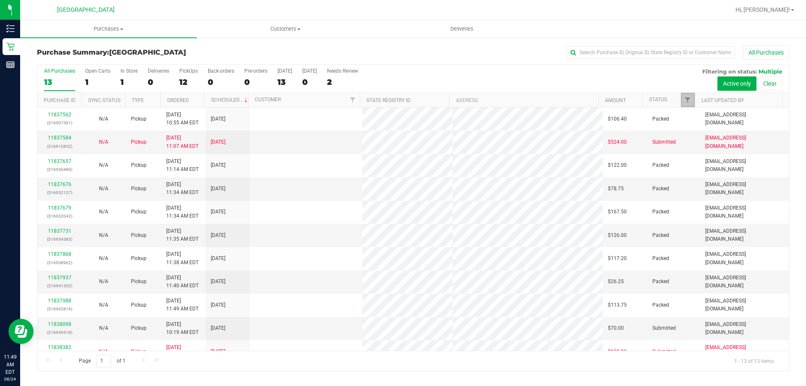
click at [402, 102] on span "Filter" at bounding box center [687, 100] width 7 height 7
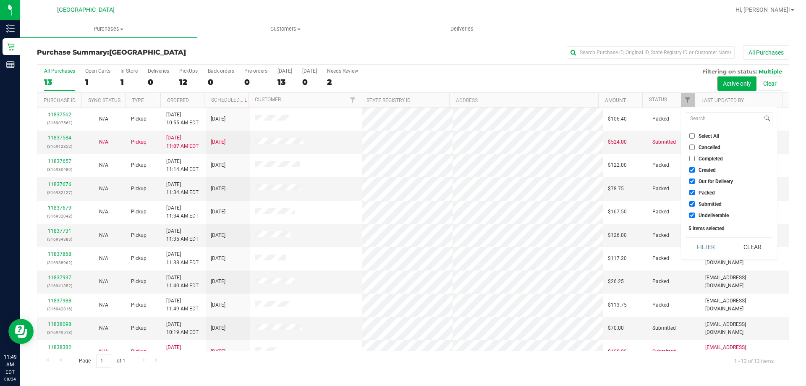
click at [402, 188] on li "Packed" at bounding box center [729, 192] width 86 height 9
click at [402, 194] on span "Packed" at bounding box center [707, 192] width 16 height 5
click at [402, 194] on input "Packed" at bounding box center [691, 192] width 5 height 5
checkbox input "false"
click at [402, 245] on button "Filter" at bounding box center [706, 247] width 40 height 18
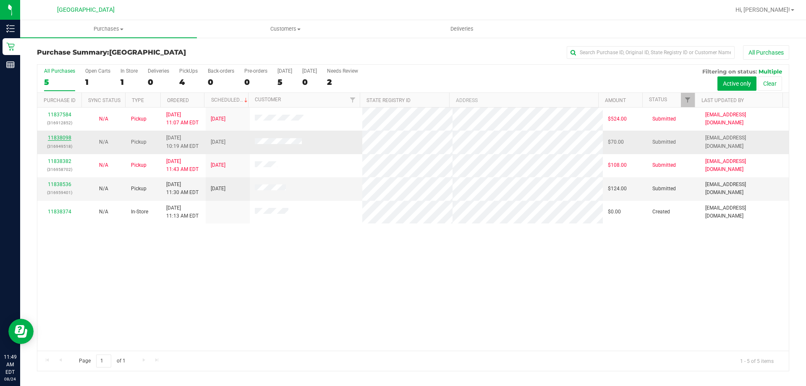
click at [69, 136] on link "11838098" at bounding box center [60, 138] width 24 height 6
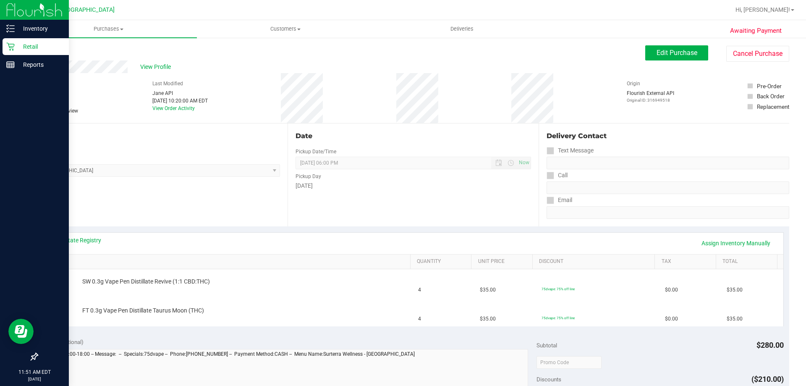
click at [8, 40] on div "Retail" at bounding box center [36, 46] width 66 height 17
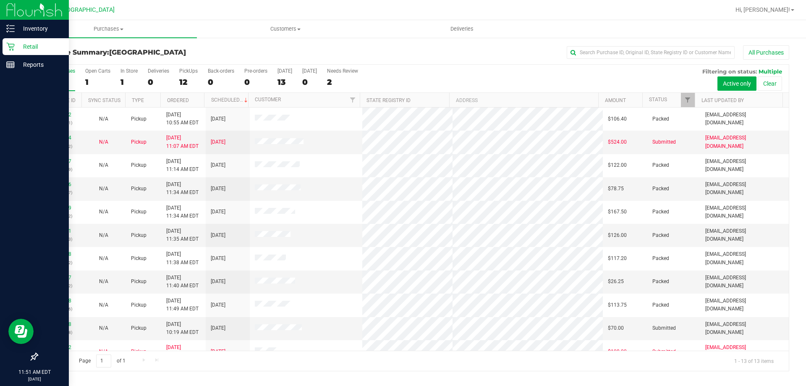
scroll to position [59, 0]
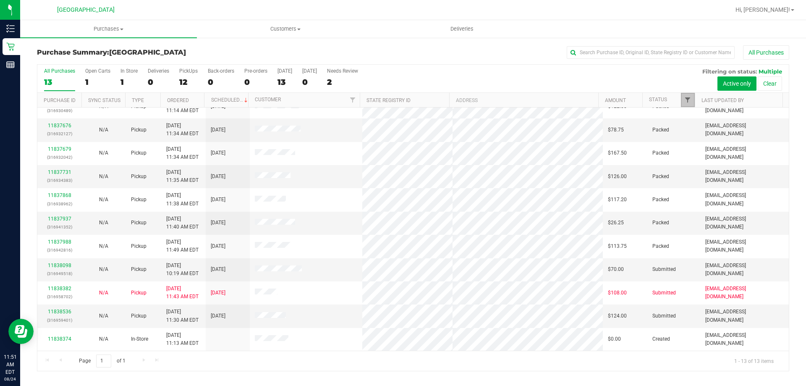
click at [402, 101] on span "Filter" at bounding box center [687, 100] width 7 height 7
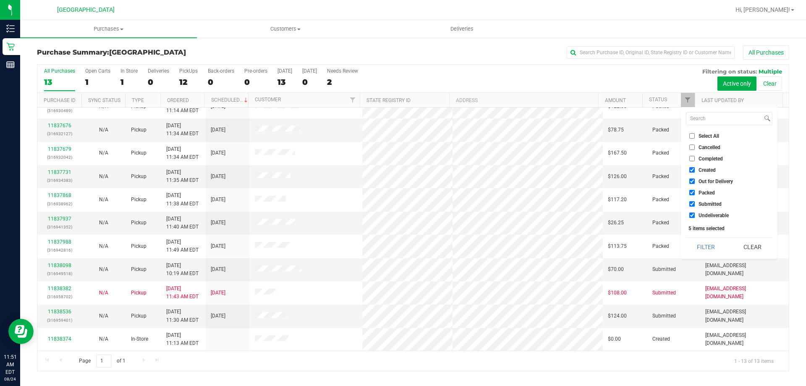
click at [402, 194] on span "Packed" at bounding box center [707, 192] width 16 height 5
click at [402, 194] on input "Packed" at bounding box center [691, 192] width 5 height 5
checkbox input "false"
click at [402, 249] on button "Filter" at bounding box center [706, 247] width 40 height 18
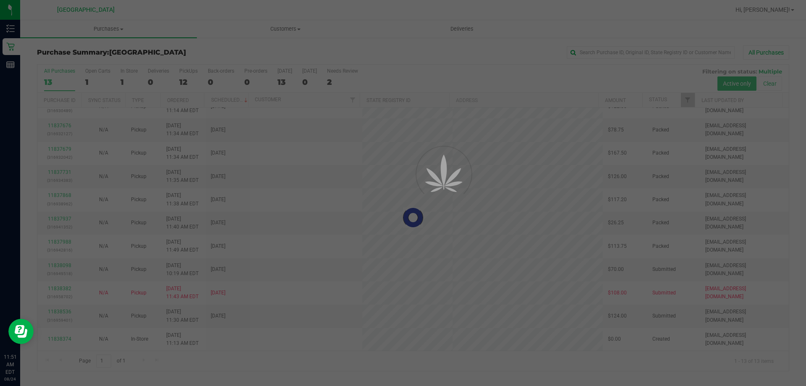
scroll to position [0, 0]
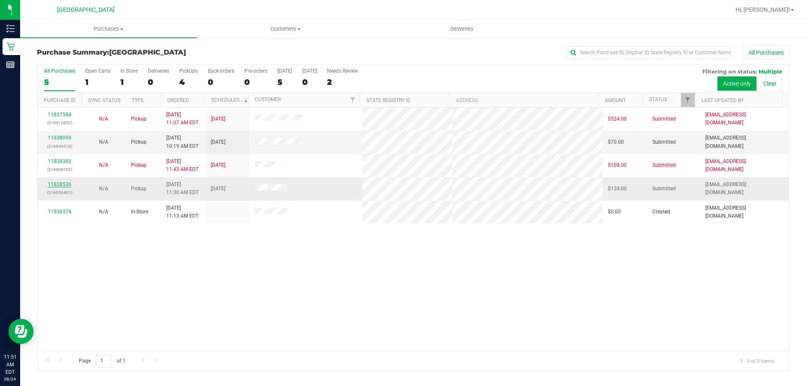
click at [61, 185] on link "11838536" at bounding box center [60, 184] width 24 height 6
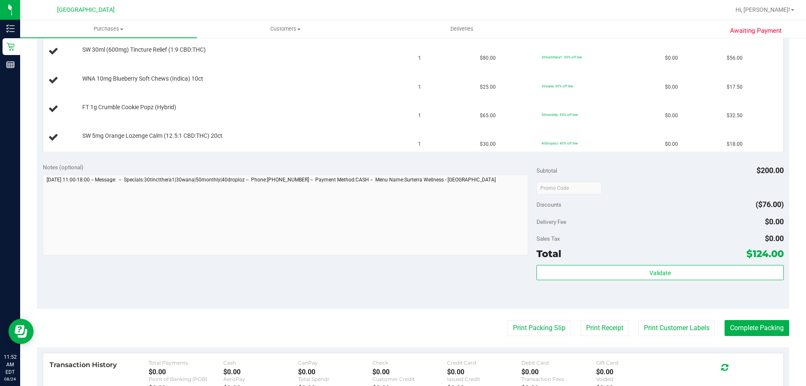
scroll to position [252, 0]
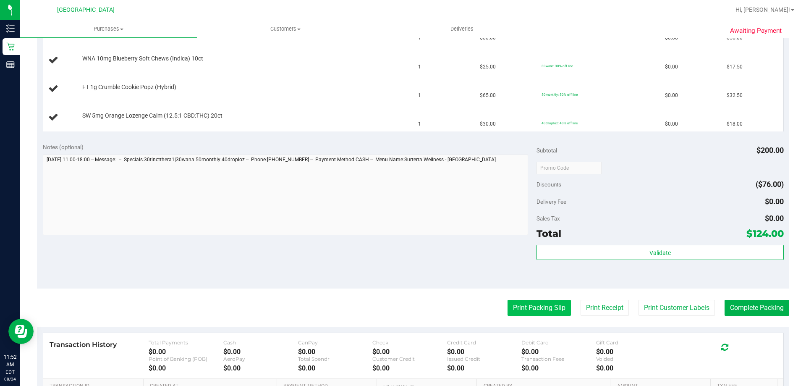
click at [402, 311] on button "Print Packing Slip" at bounding box center [539, 308] width 63 height 16
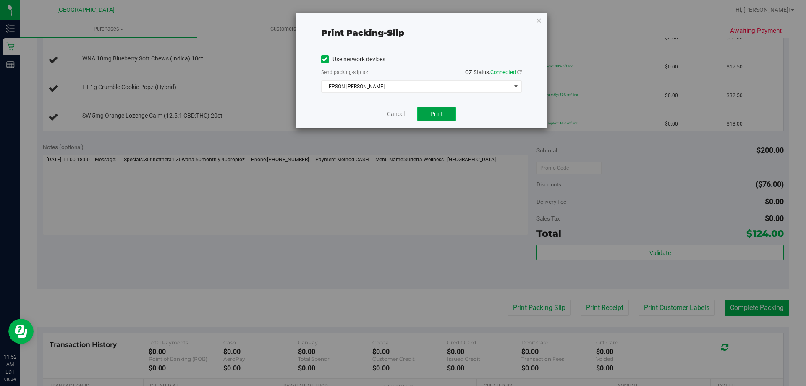
click at [402, 114] on button "Print" at bounding box center [436, 114] width 39 height 14
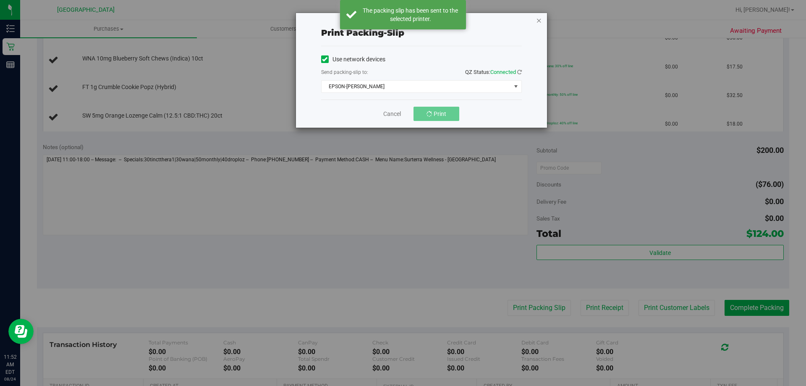
click at [402, 20] on icon "button" at bounding box center [539, 20] width 6 height 10
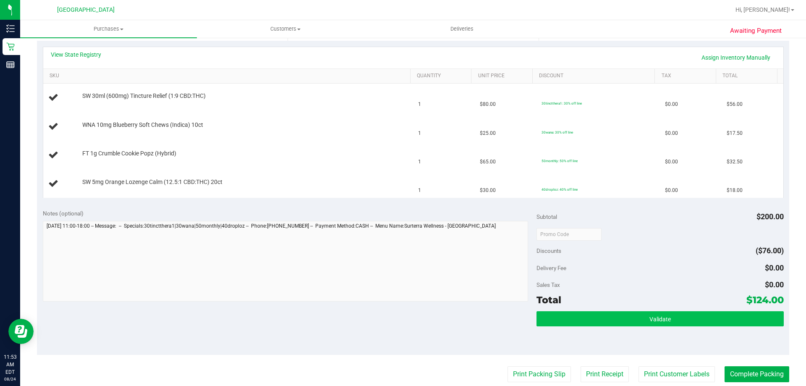
scroll to position [199, 0]
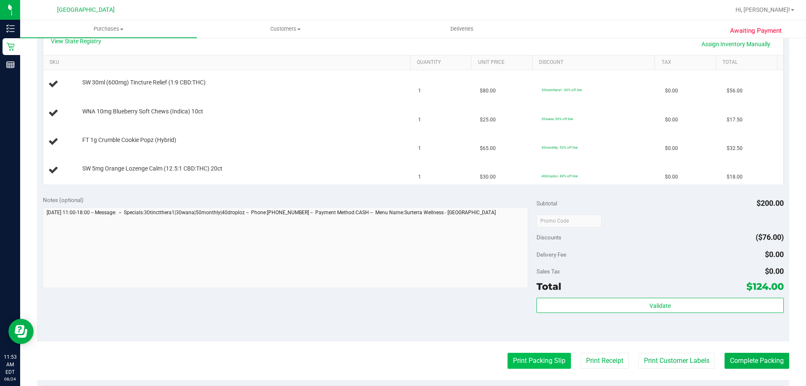
click at [402, 357] on button "Print Packing Slip" at bounding box center [539, 361] width 63 height 16
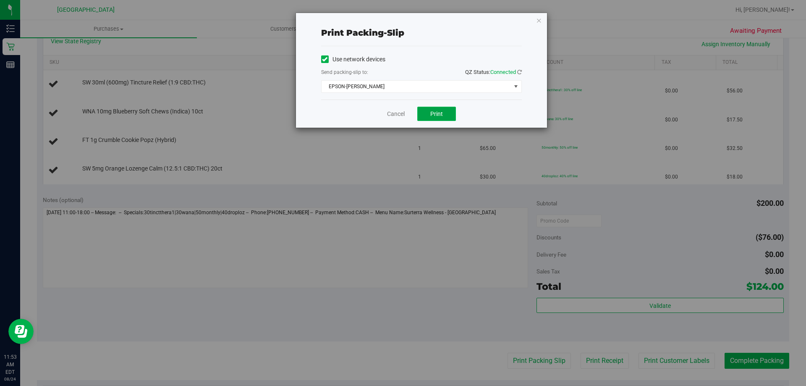
click at [402, 109] on button "Print" at bounding box center [436, 114] width 39 height 14
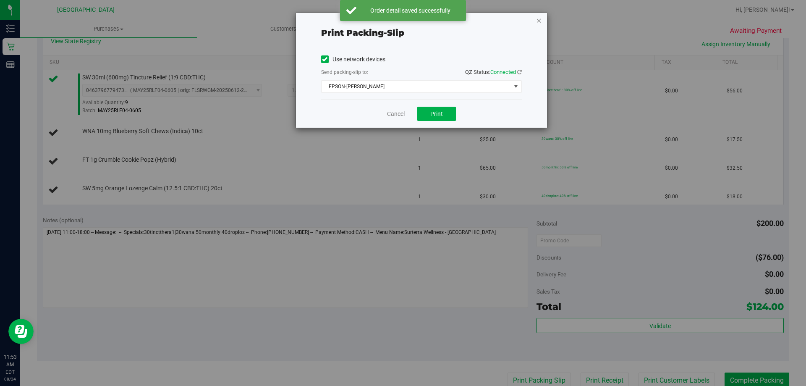
click at [402, 21] on icon "button" at bounding box center [539, 20] width 6 height 10
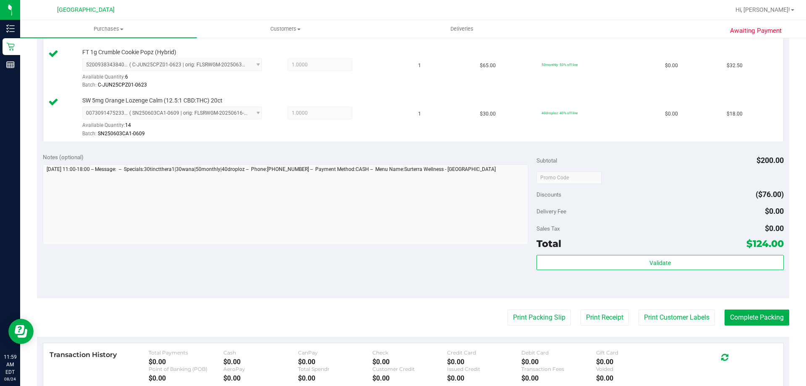
scroll to position [446, 0]
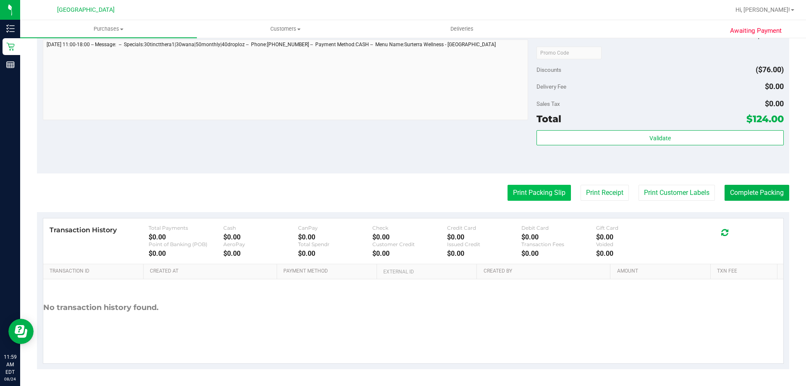
click at [402, 192] on button "Print Packing Slip" at bounding box center [539, 193] width 63 height 16
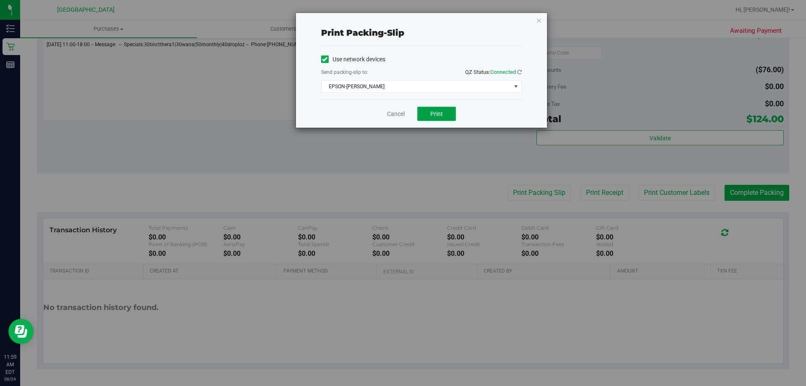
click at [402, 113] on span "Print" at bounding box center [436, 113] width 13 height 7
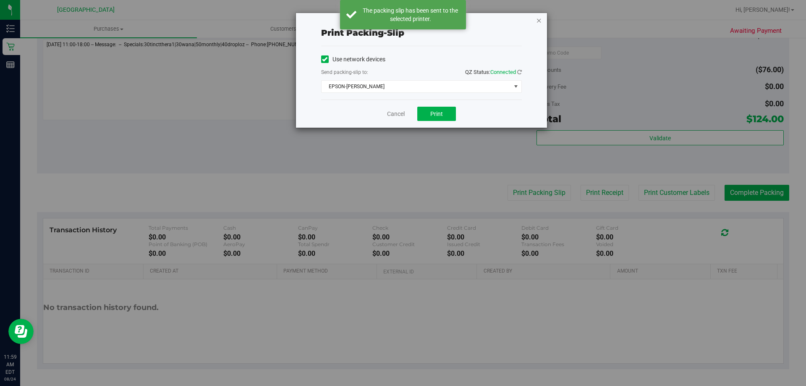
click at [402, 17] on icon "button" at bounding box center [539, 20] width 6 height 10
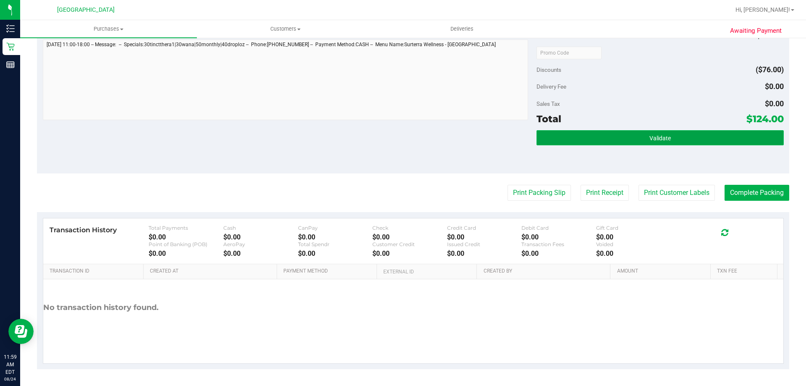
click at [402, 133] on button "Validate" at bounding box center [660, 137] width 247 height 15
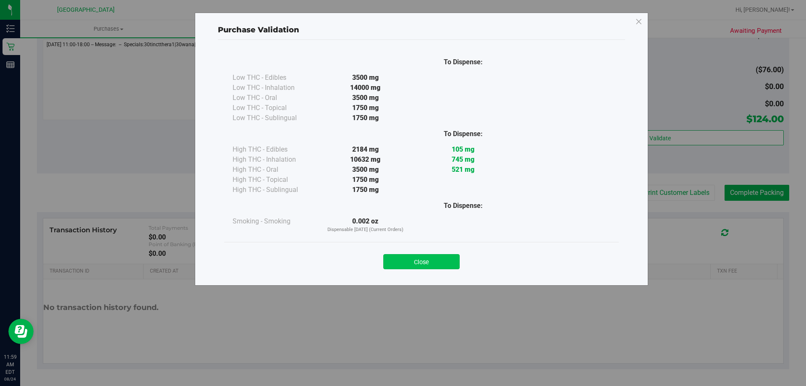
click at [402, 264] on button "Close" at bounding box center [421, 261] width 76 height 15
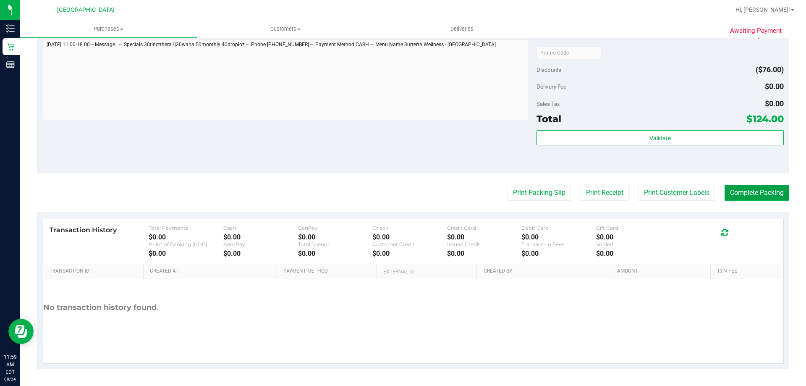
click at [402, 194] on button "Complete Packing" at bounding box center [757, 193] width 65 height 16
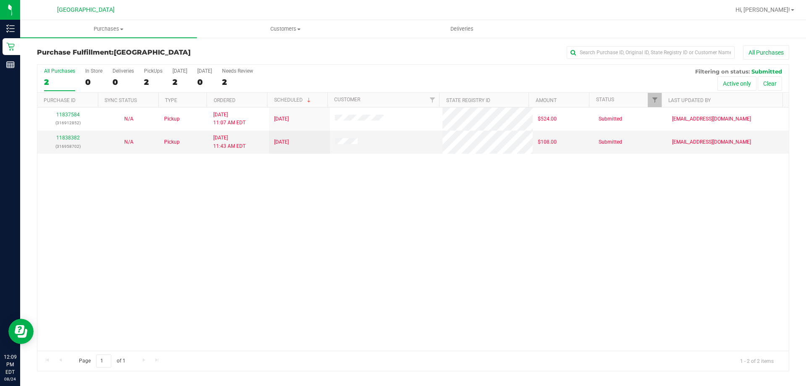
click at [262, 200] on div "11837584 (316912852) N/A Pickup [DATE] 11:07 AM EDT 8/24/2025 $524.00 Submitted…" at bounding box center [413, 228] width 752 height 243
click at [261, 200] on div "11837584 (316912852) N/A Pickup [DATE] 11:07 AM EDT 8/24/2025 $524.00 Submitted…" at bounding box center [413, 228] width 752 height 243
click at [255, 207] on div "11837584 (316912852) N/A Pickup [DATE] 11:07 AM EDT 8/24/2025 $524.00 Submitted…" at bounding box center [413, 228] width 752 height 243
drag, startPoint x: 255, startPoint y: 207, endPoint x: 260, endPoint y: 212, distance: 6.5
click at [260, 212] on div "11837584 (316912852) N/A Pickup [DATE] 11:07 AM EDT 8/24/2025 $524.00 Submitted…" at bounding box center [413, 228] width 752 height 243
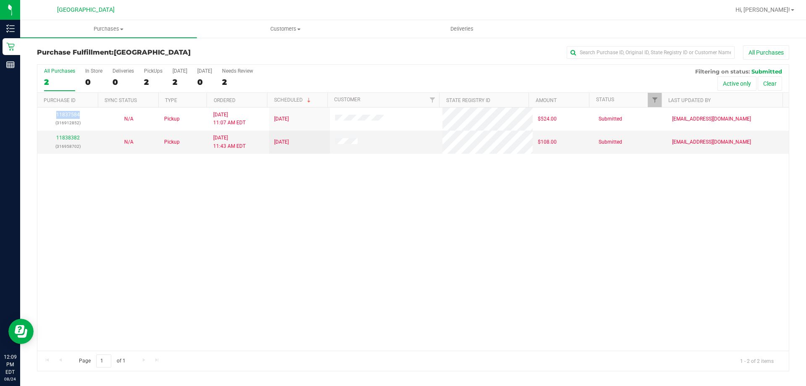
click at [260, 212] on div "11837584 (316912852) N/A Pickup [DATE] 11:07 AM EDT 8/24/2025 $524.00 Submitted…" at bounding box center [413, 228] width 752 height 243
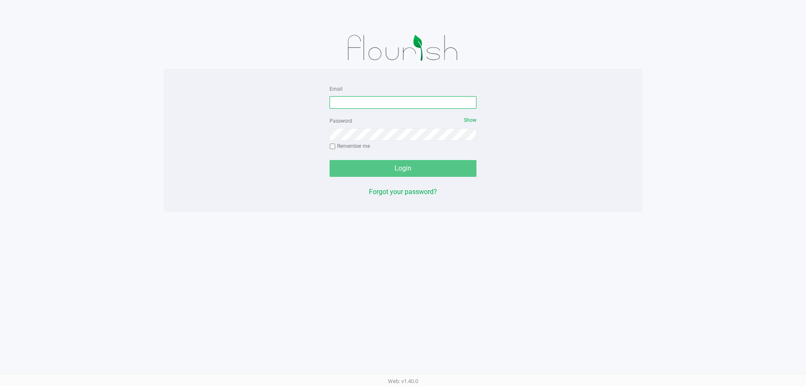
click at [342, 101] on input "Email" at bounding box center [403, 102] width 147 height 13
type input "aboscaino@Liveparallel.com"
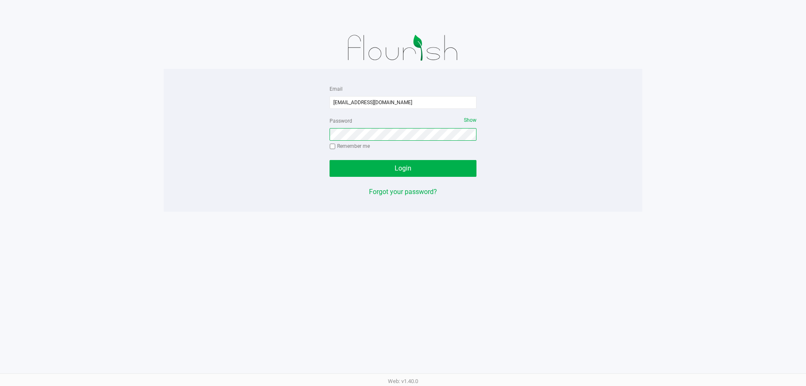
click at [330, 160] on button "Login" at bounding box center [403, 168] width 147 height 17
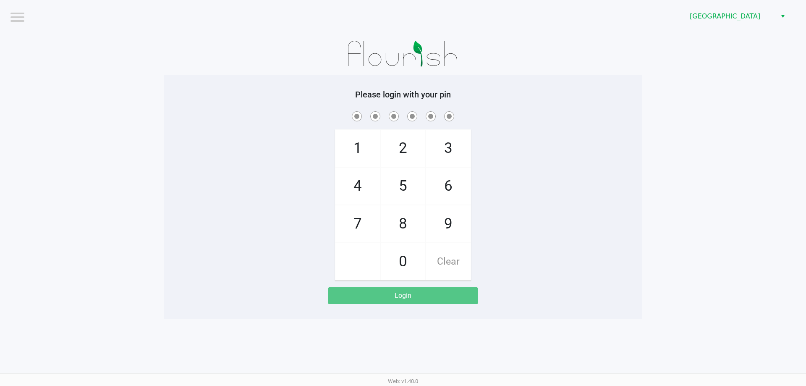
click at [458, 151] on span "3" at bounding box center [448, 148] width 45 height 37
checkbox input "true"
click at [461, 187] on span "6" at bounding box center [448, 186] width 45 height 37
checkbox input "true"
click at [363, 221] on span "7" at bounding box center [357, 223] width 45 height 37
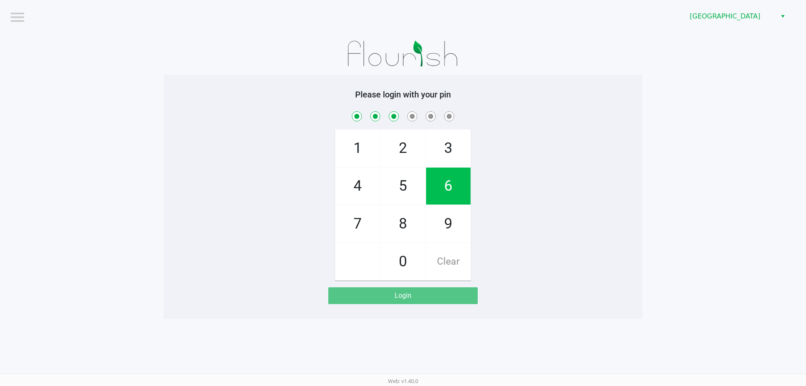
checkbox input "true"
click at [446, 223] on span "9" at bounding box center [448, 223] width 45 height 37
checkbox input "true"
click at [399, 220] on span "8" at bounding box center [403, 223] width 45 height 37
checkbox input "true"
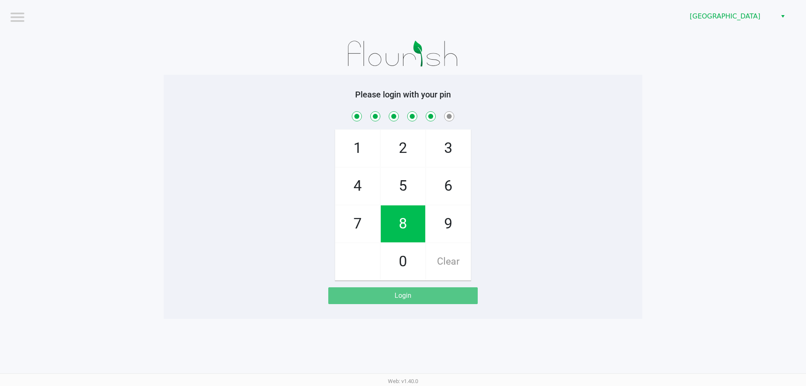
click at [439, 157] on span "3" at bounding box center [448, 148] width 45 height 37
checkbox input "true"
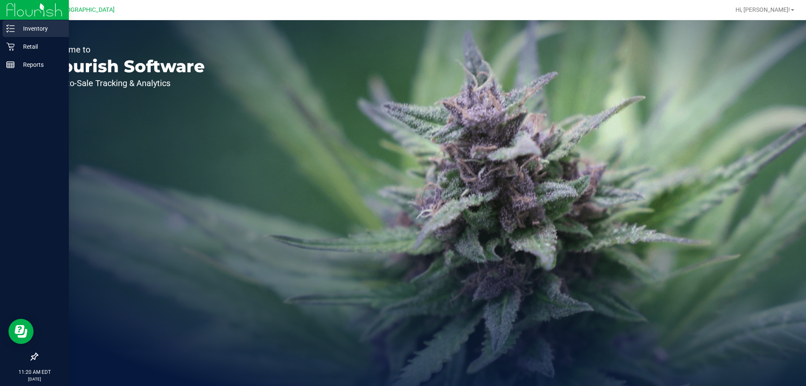
click at [14, 24] on div "Inventory" at bounding box center [36, 28] width 66 height 17
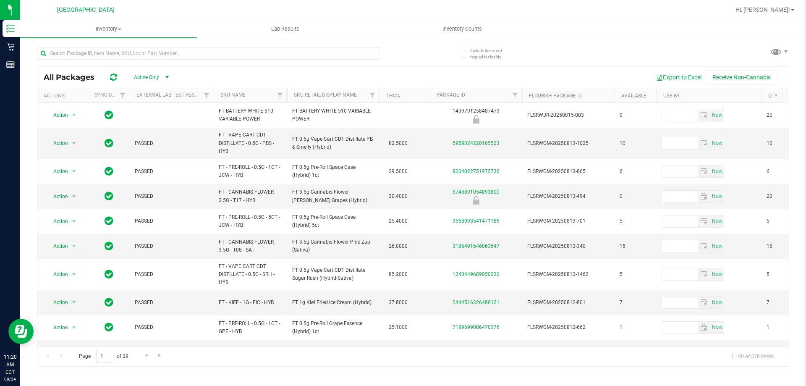
click at [258, 68] on div "All Packages Active Only Active Only Lab Samples Locked All External Internal E…" at bounding box center [413, 77] width 752 height 21
click at [244, 50] on input "text" at bounding box center [208, 53] width 343 height 13
type input "zkr"
